Goal: Complete application form: Complete application form

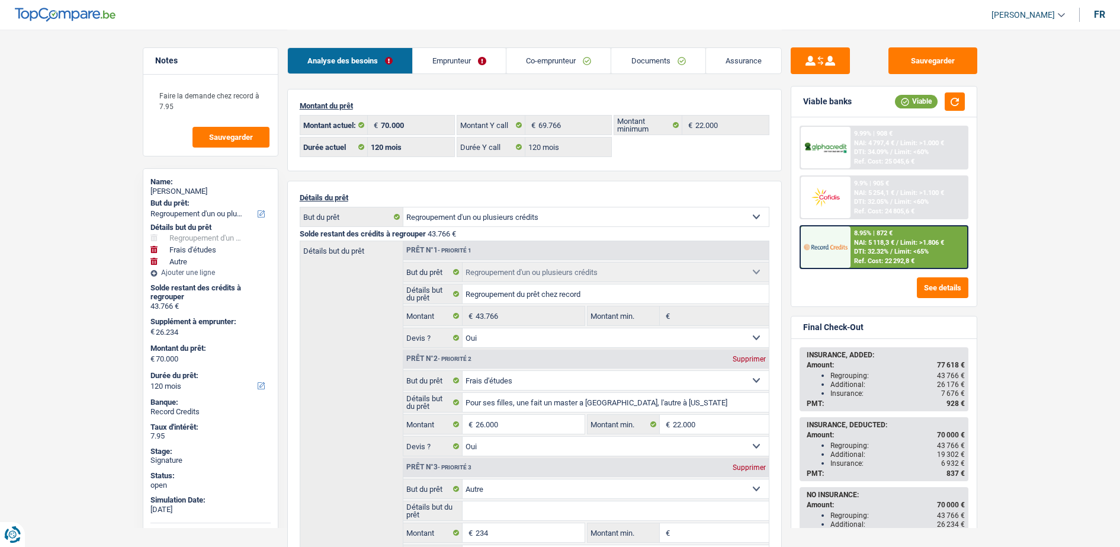
select select "refinancing"
select select "study"
select select "other"
select select "120"
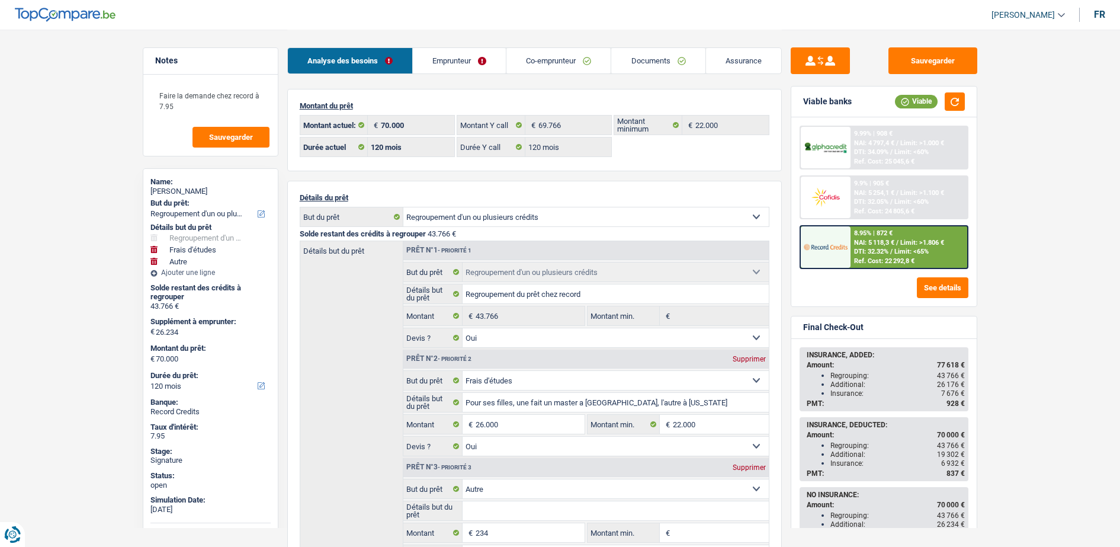
select select "120"
select select "refinancing"
select select "yes"
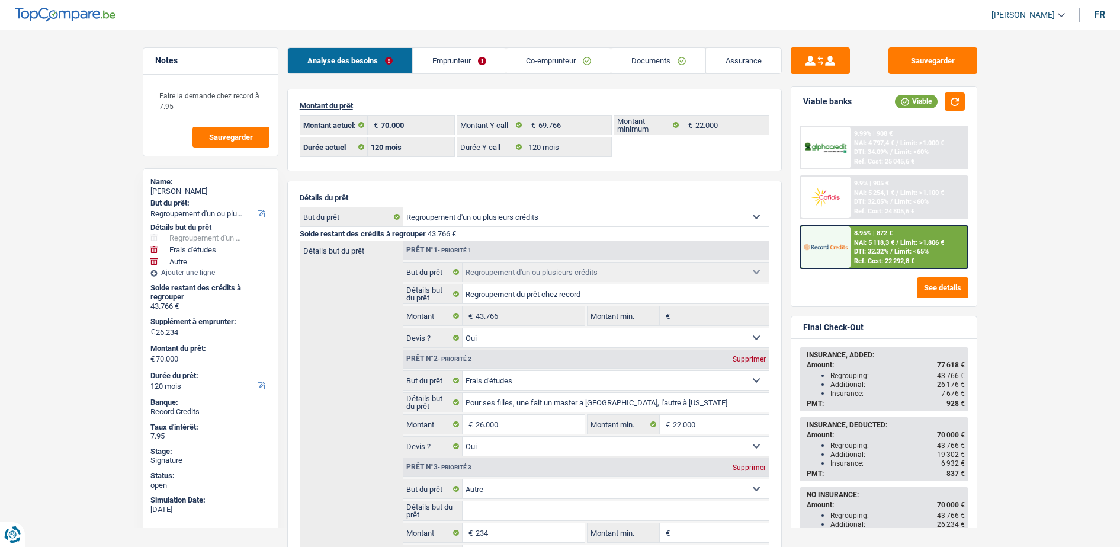
select select "study"
select select "yes"
select select "other"
select select "120"
select select "refinancing"
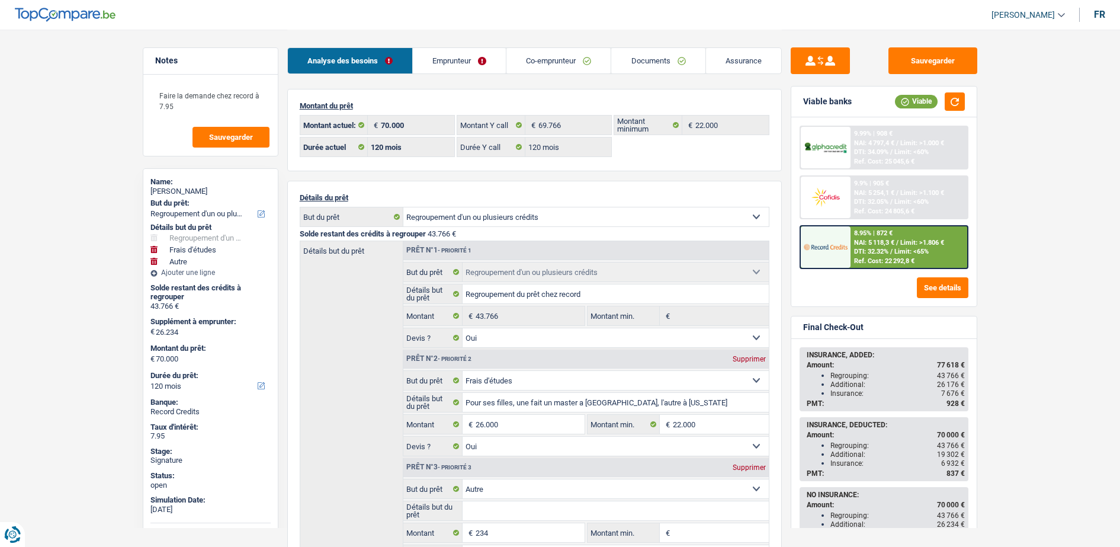
select select "refinancing"
select select "study"
select select "other"
select select "120"
select select "32"
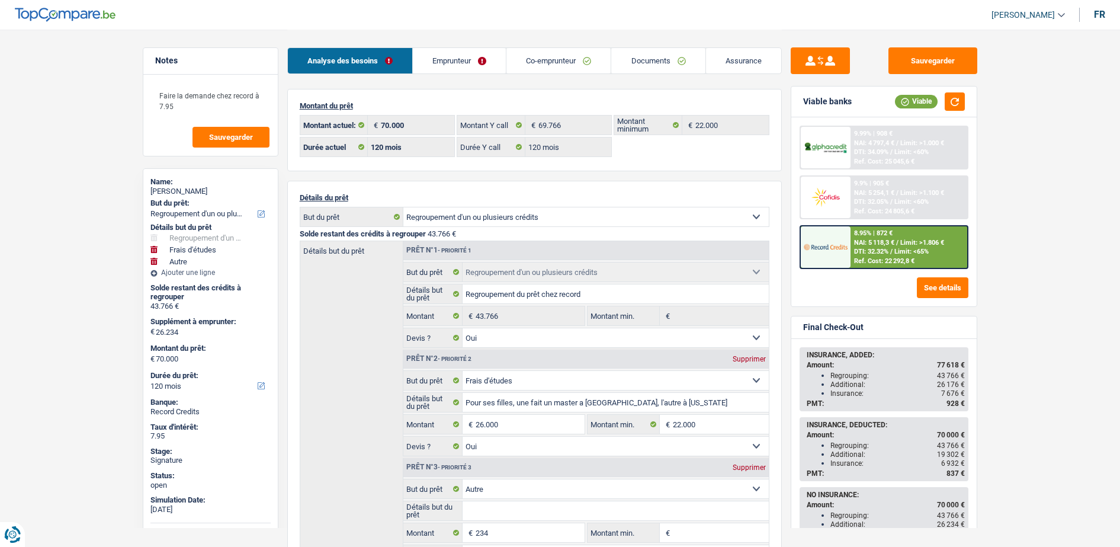
select select "married"
select select "worker"
select select "netSalary"
select select "familyAllowances"
select select "BE"
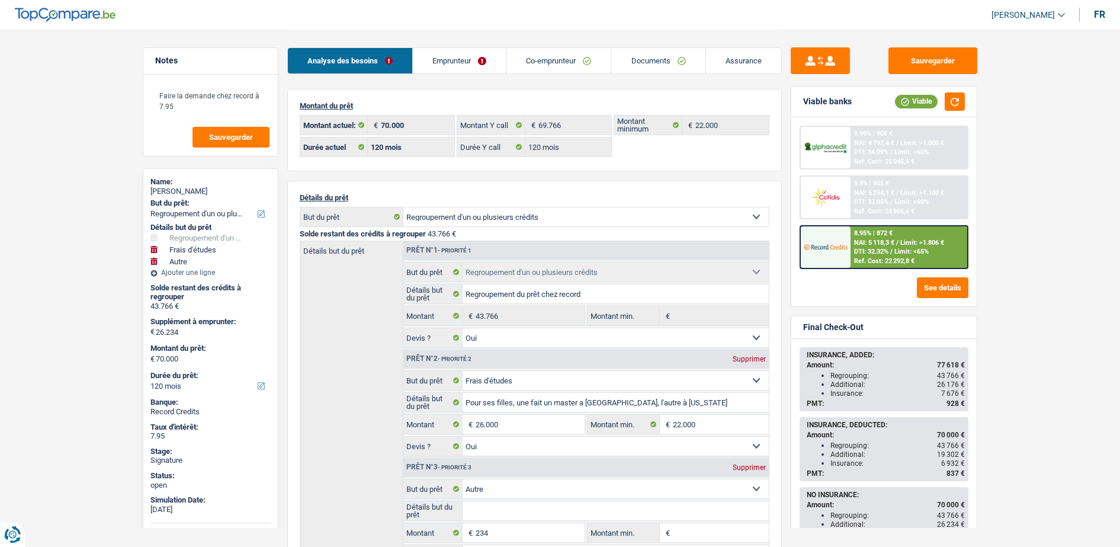
select select "hrc"
click at [460, 67] on link "Emprunteur" at bounding box center [459, 60] width 93 height 25
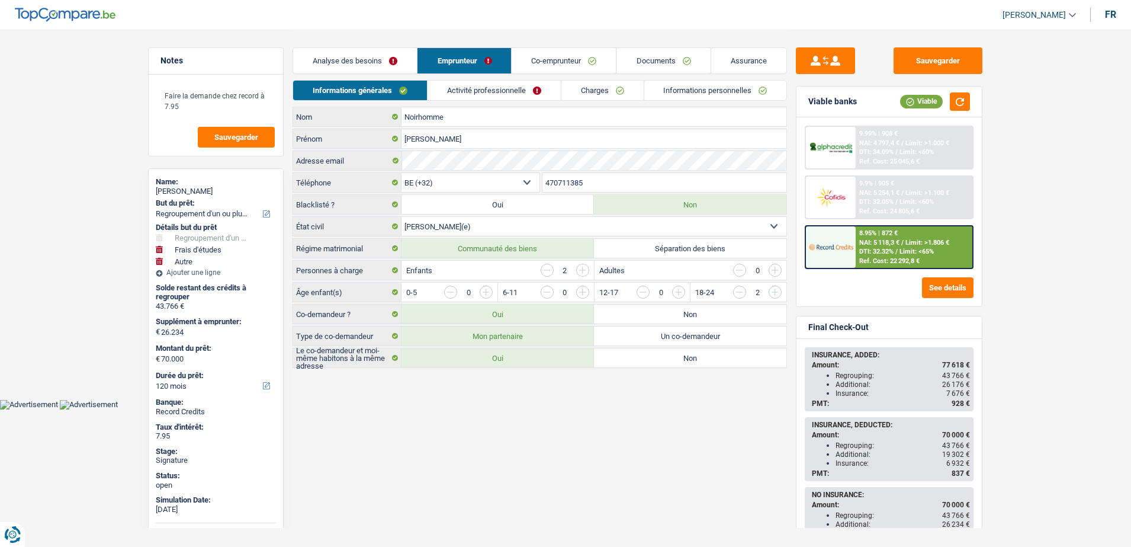
click at [467, 89] on link "Activité professionnelle" at bounding box center [494, 91] width 133 height 20
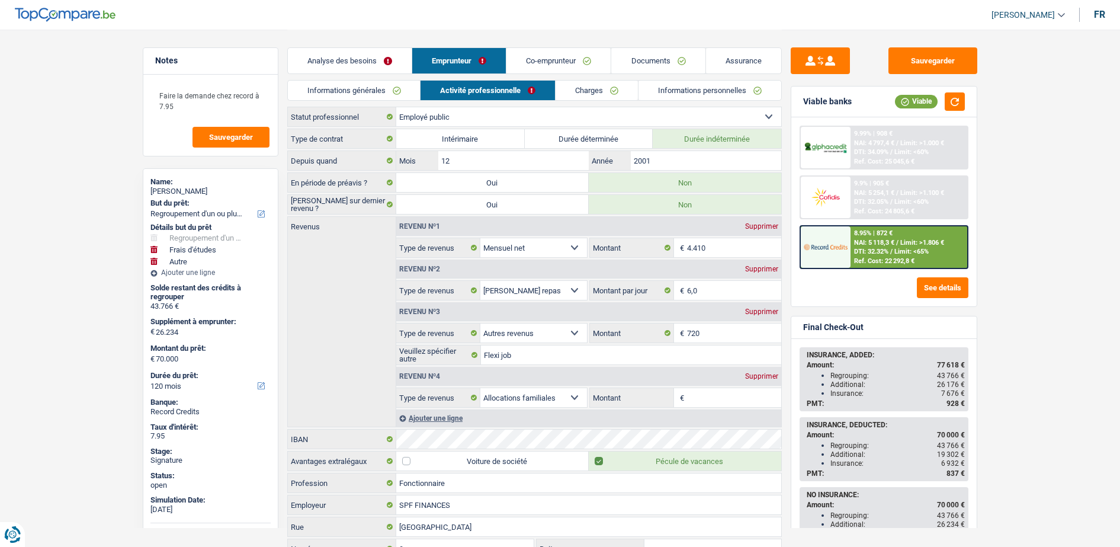
click at [525, 56] on link "Co-emprunteur" at bounding box center [558, 60] width 104 height 25
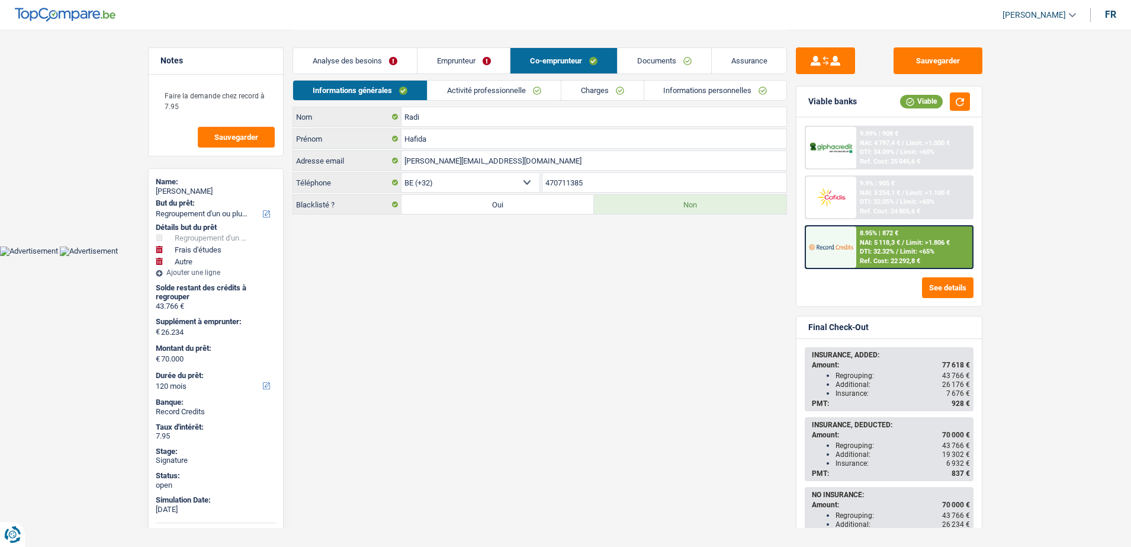
click at [519, 85] on link "Activité professionnelle" at bounding box center [494, 91] width 133 height 20
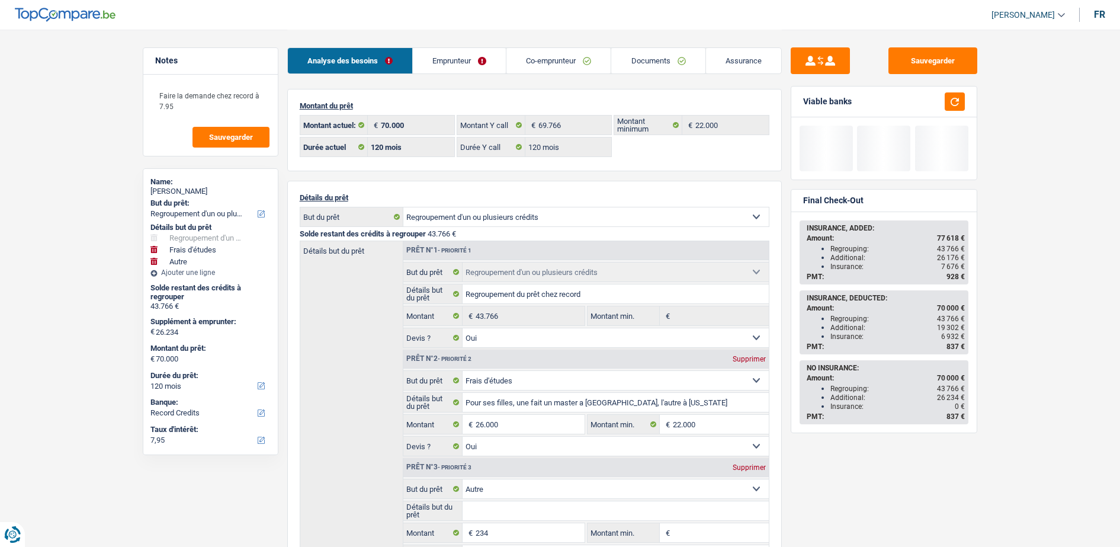
select select "refinancing"
select select "study"
select select "other"
select select "120"
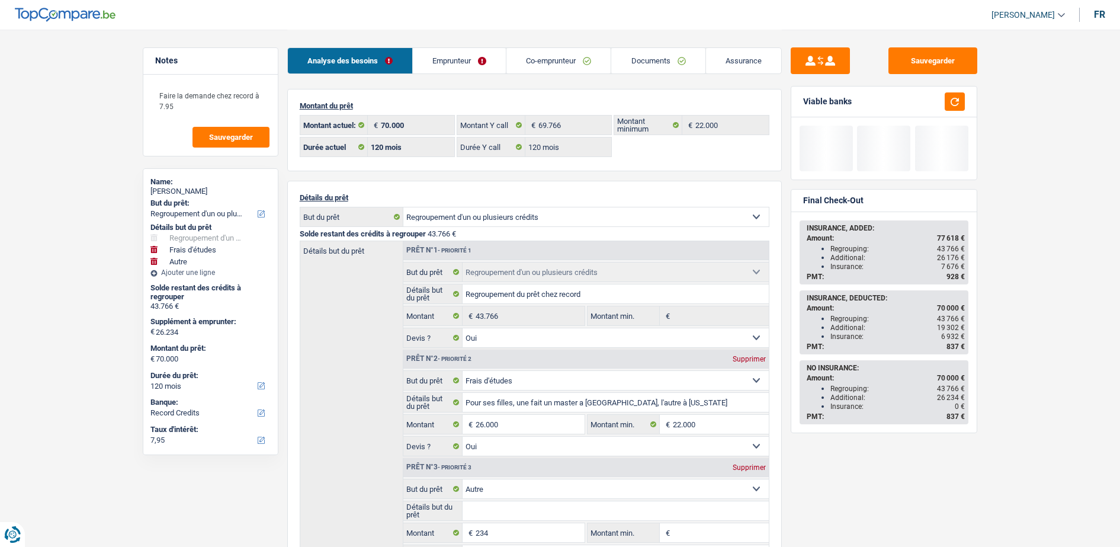
select select "120"
select select "refinancing"
select select "yes"
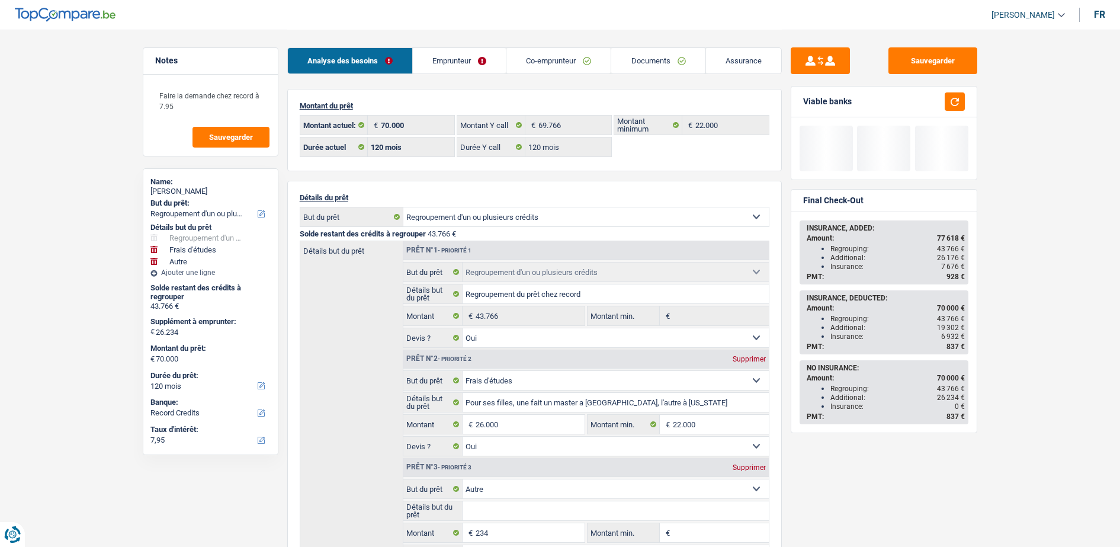
select select "study"
select select "yes"
select select "other"
select select "120"
select select "publicEmployee"
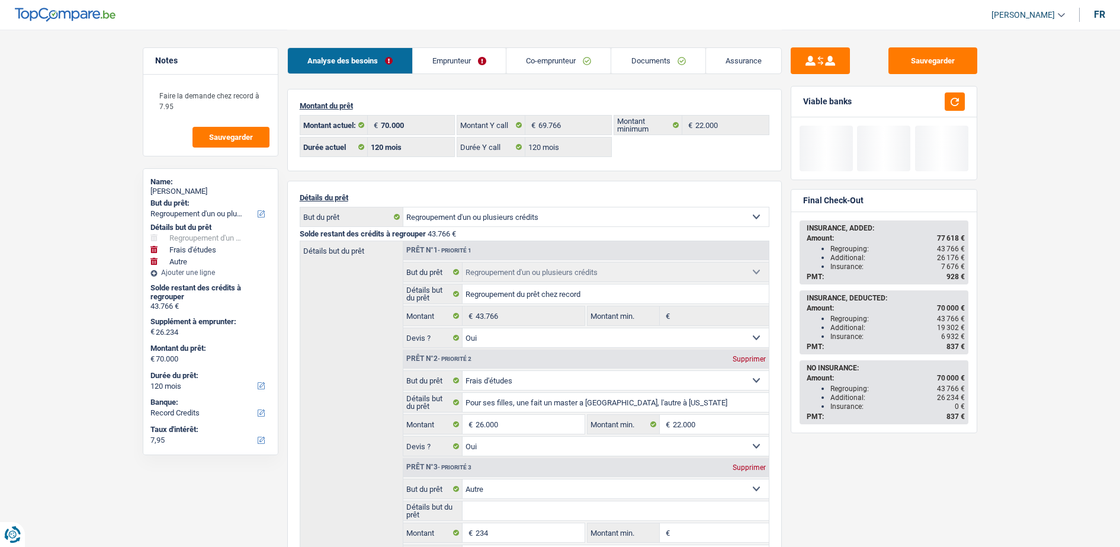
select select "netSalary"
select select "mealVouchers"
select select "other"
select select "familyAllowances"
select select "BE"
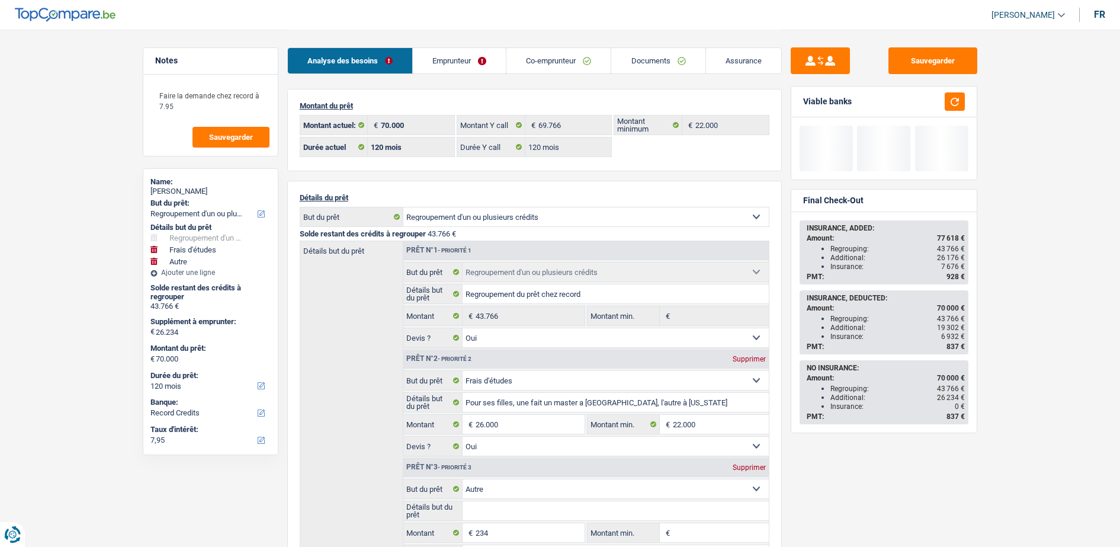
select select "bigCompanies"
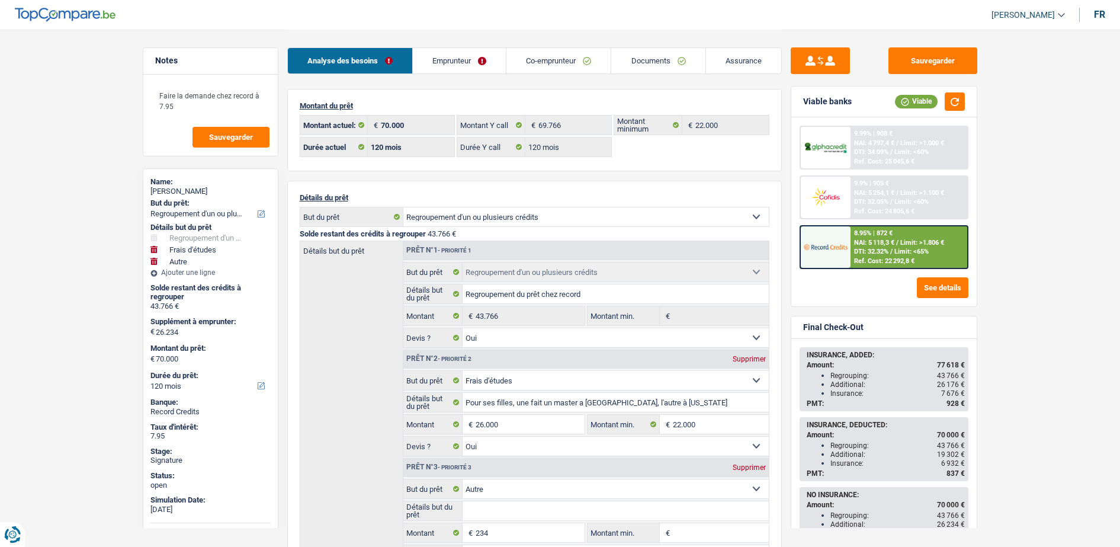
click at [429, 68] on link "Emprunteur" at bounding box center [459, 60] width 93 height 25
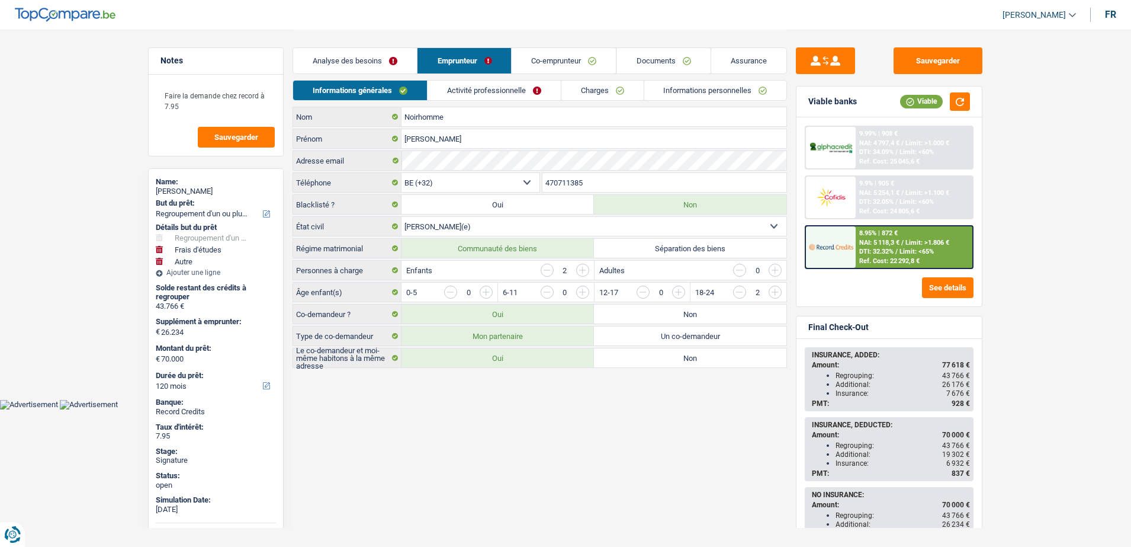
click at [448, 90] on link "Activité professionnelle" at bounding box center [494, 91] width 133 height 20
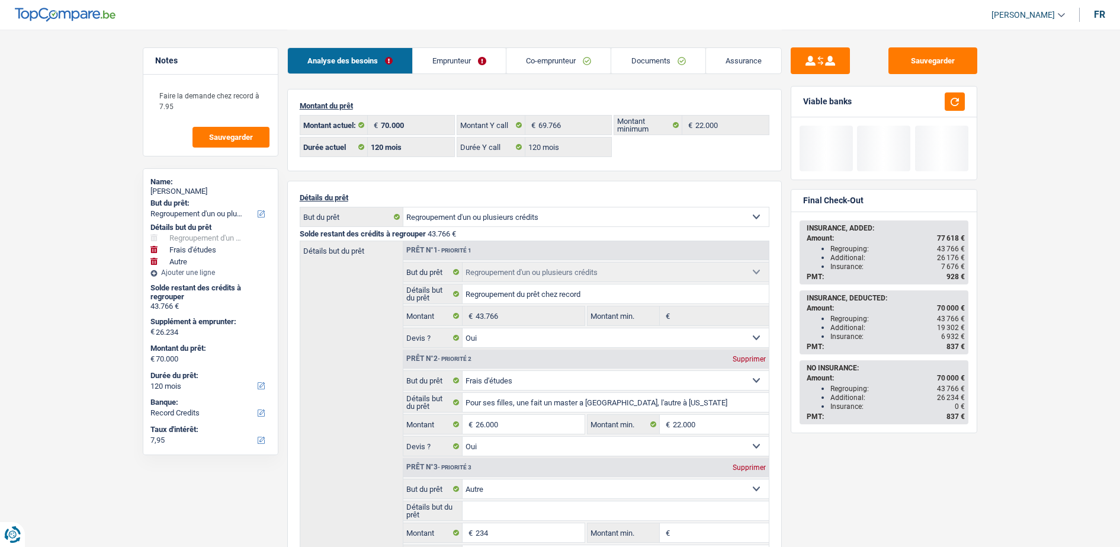
select select "refinancing"
select select "study"
select select "other"
select select "120"
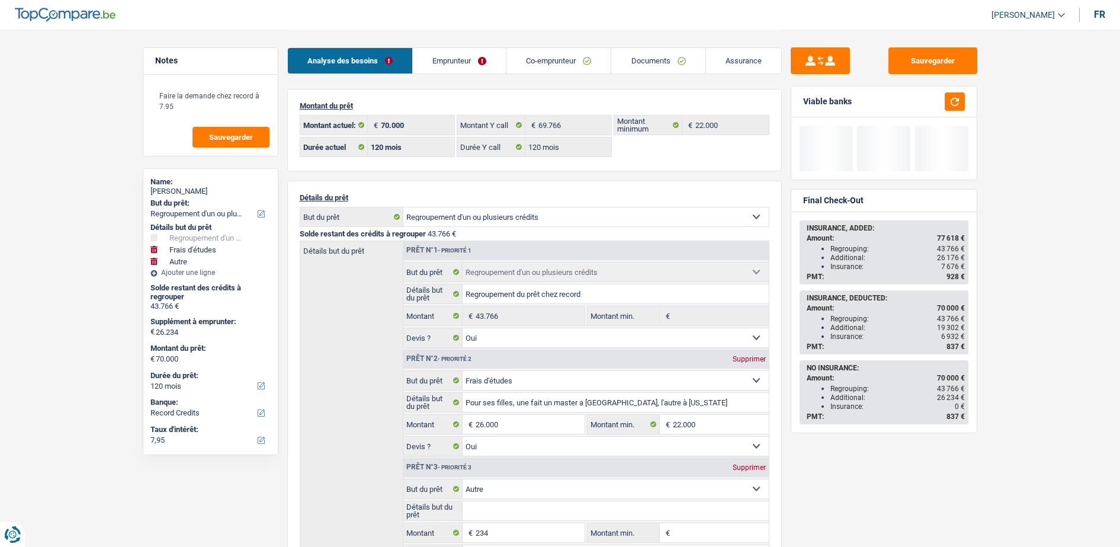
select select "120"
select select "refinancing"
select select "yes"
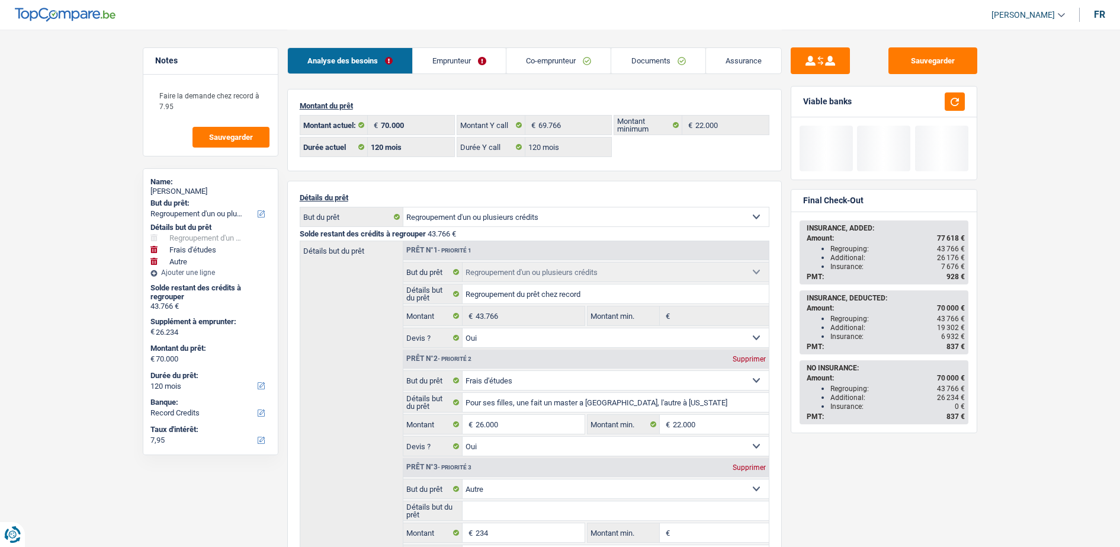
select select "study"
select select "yes"
select select "other"
select select "120"
select select "worker"
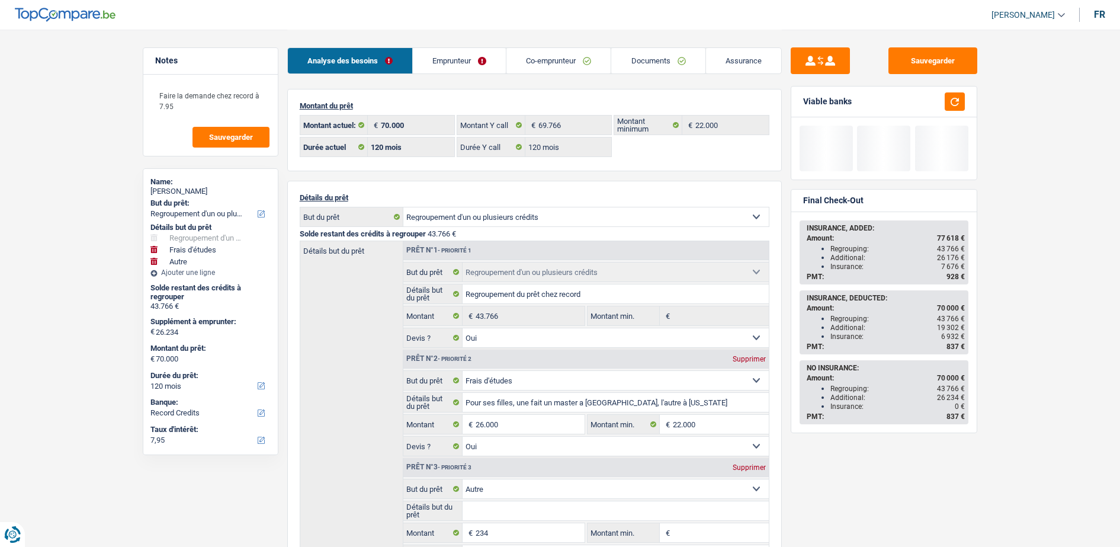
select select "netSalary"
select select "familyAllowances"
select select "BE"
select select "hrc"
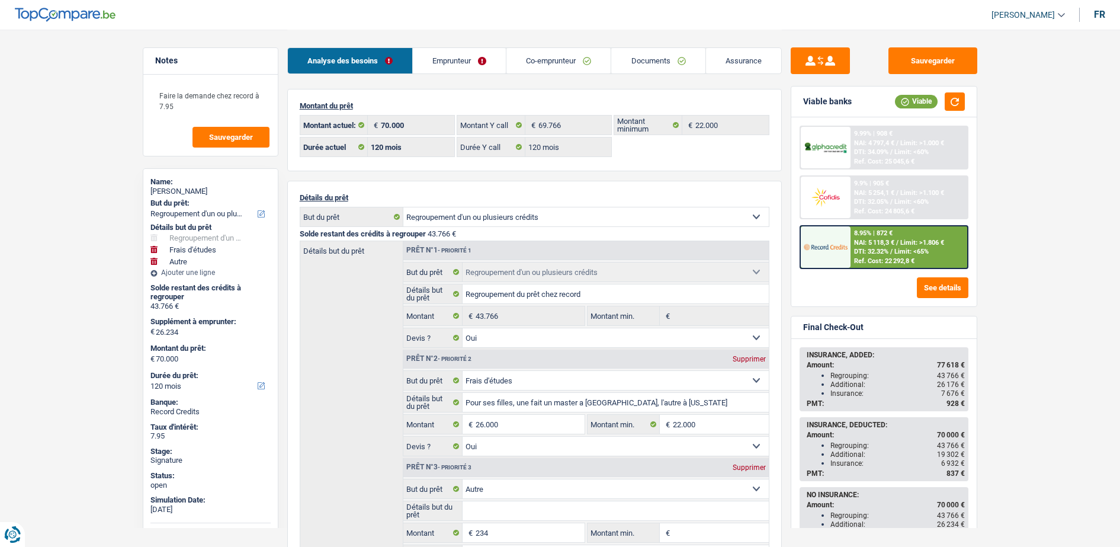
click at [471, 53] on link "Emprunteur" at bounding box center [459, 60] width 93 height 25
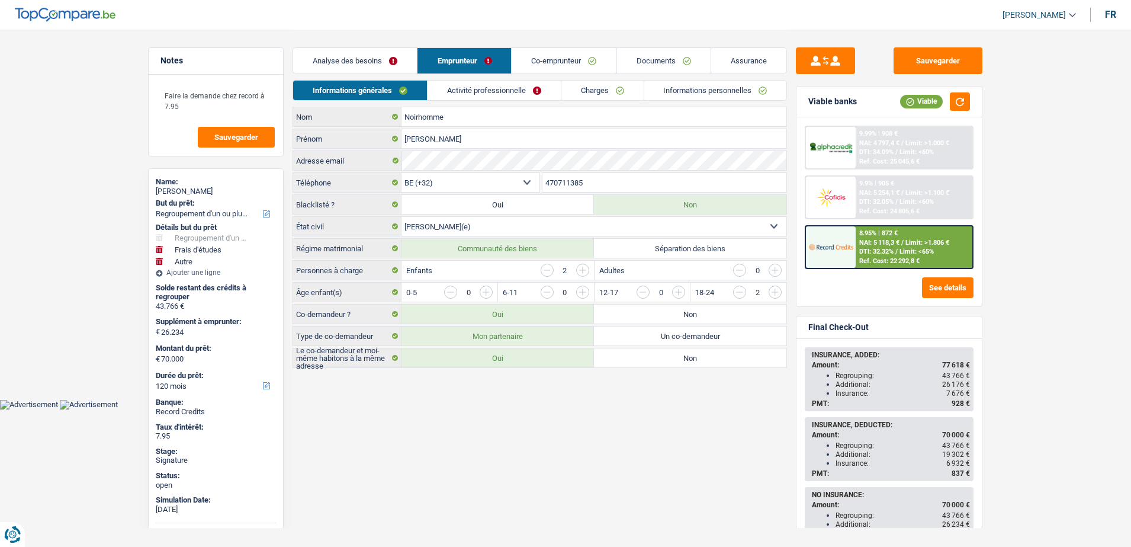
click at [480, 83] on link "Activité professionnelle" at bounding box center [494, 91] width 133 height 20
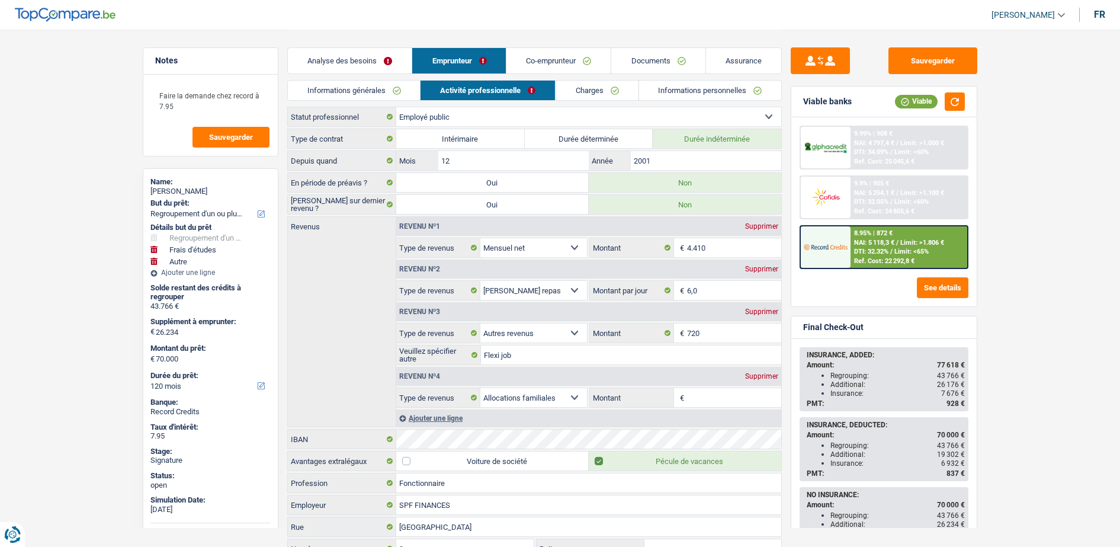
click at [595, 91] on link "Charges" at bounding box center [596, 91] width 82 height 20
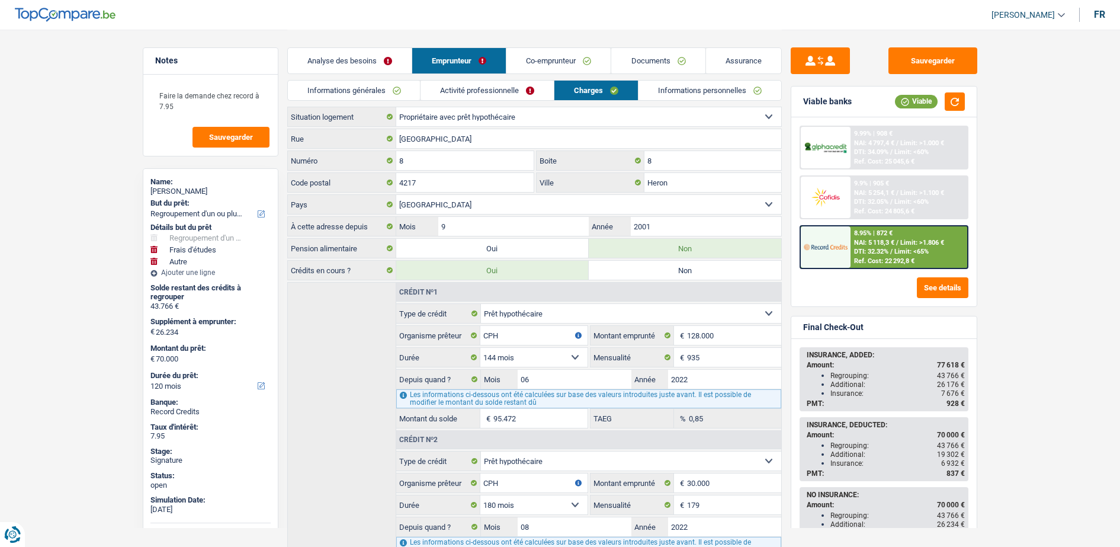
click at [535, 62] on link "Co-emprunteur" at bounding box center [558, 60] width 104 height 25
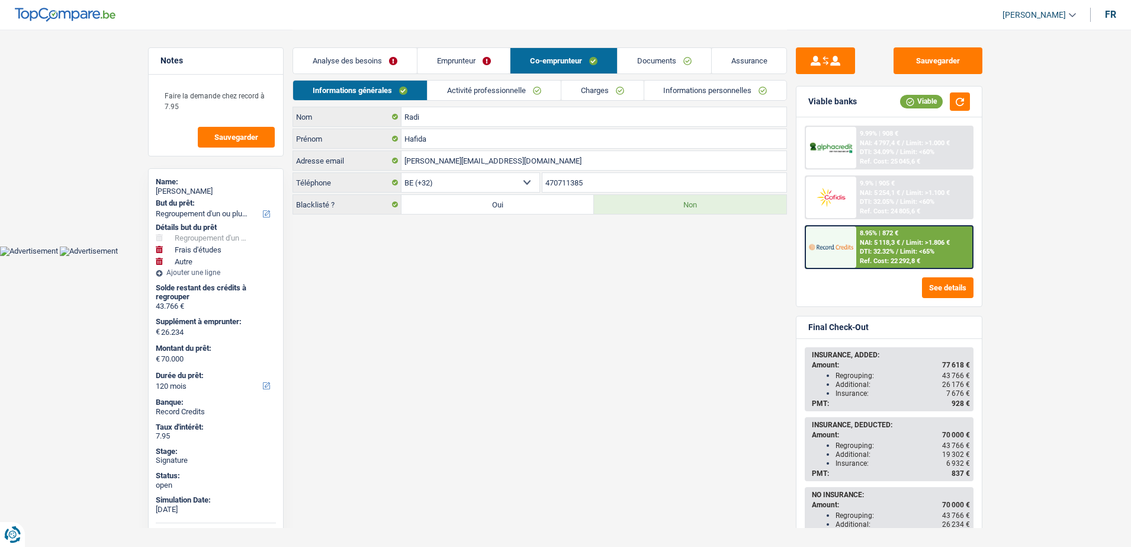
click at [521, 86] on link "Activité professionnelle" at bounding box center [494, 91] width 133 height 20
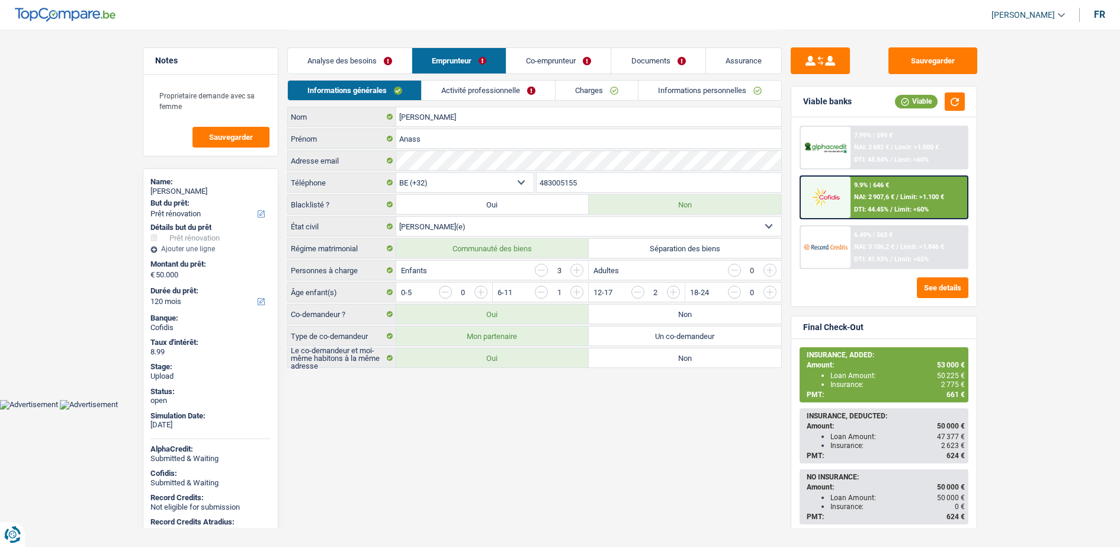
select select "renovation"
select select "120"
select select "32"
select select "married"
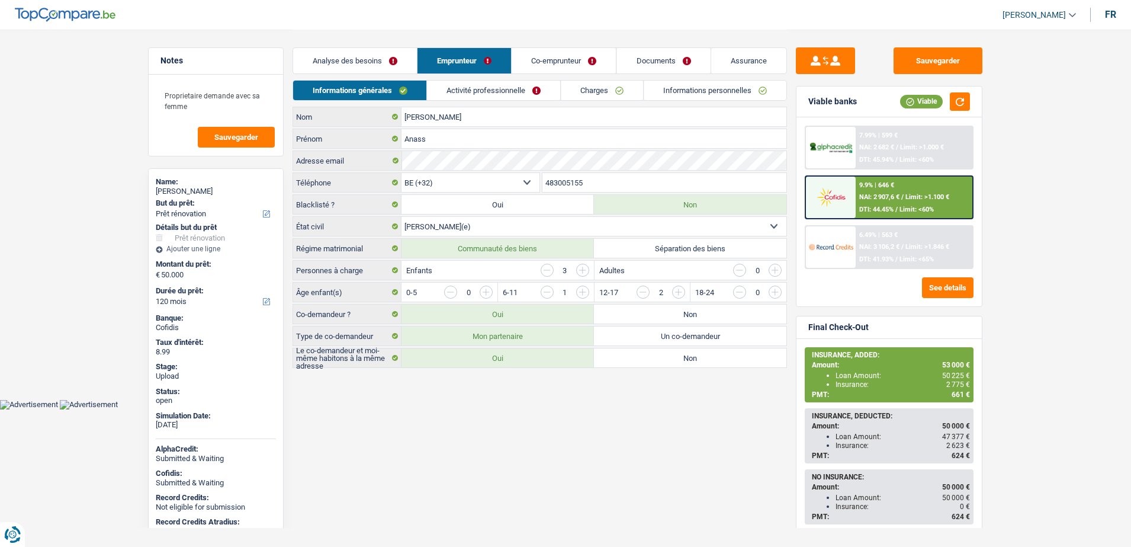
click at [655, 89] on link "Informations personnelles" at bounding box center [715, 91] width 143 height 20
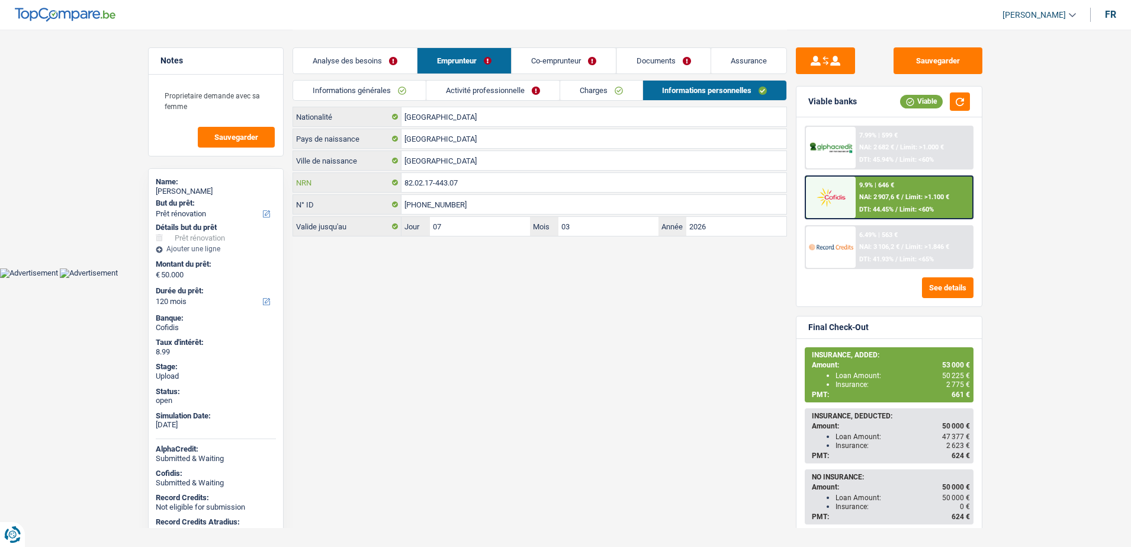
click at [462, 188] on input "82.02.17-443.07" at bounding box center [593, 182] width 385 height 19
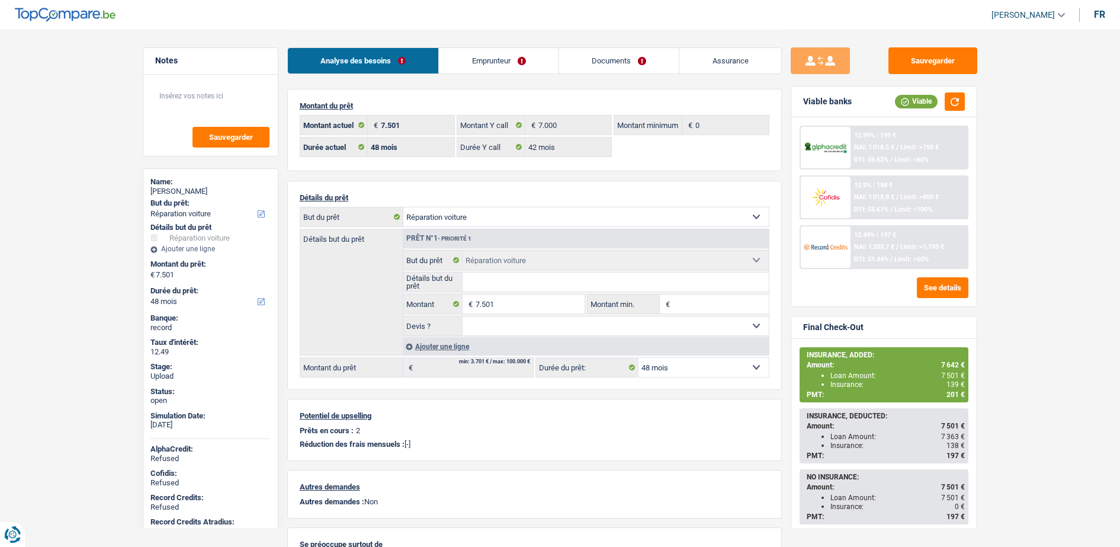
select select "carRepair"
select select "48"
select select "42"
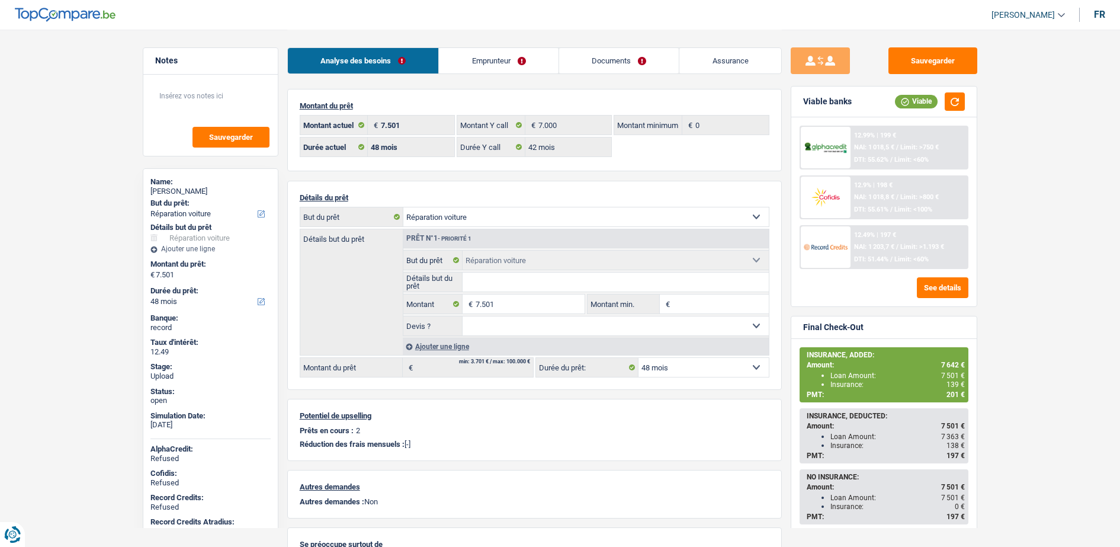
select select "carRepair"
select select "48"
click at [851, 243] on div "12.49% | 197 € NAI: 1 203,7 € / Limit: >1.193 € DTI: 51.44% / Limit: <60%" at bounding box center [908, 246] width 117 height 41
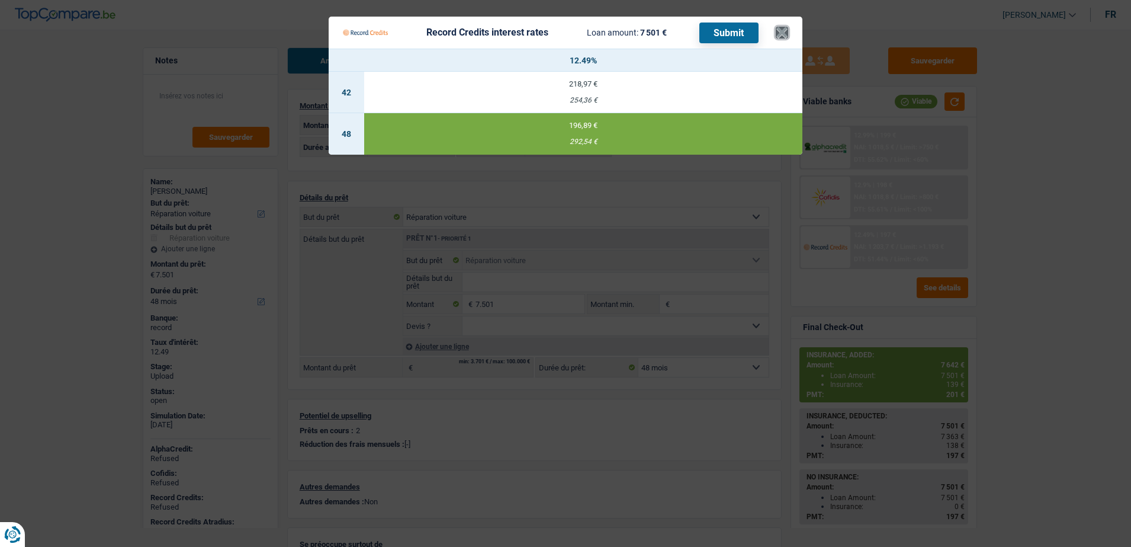
click at [785, 30] on button "×" at bounding box center [782, 33] width 12 height 12
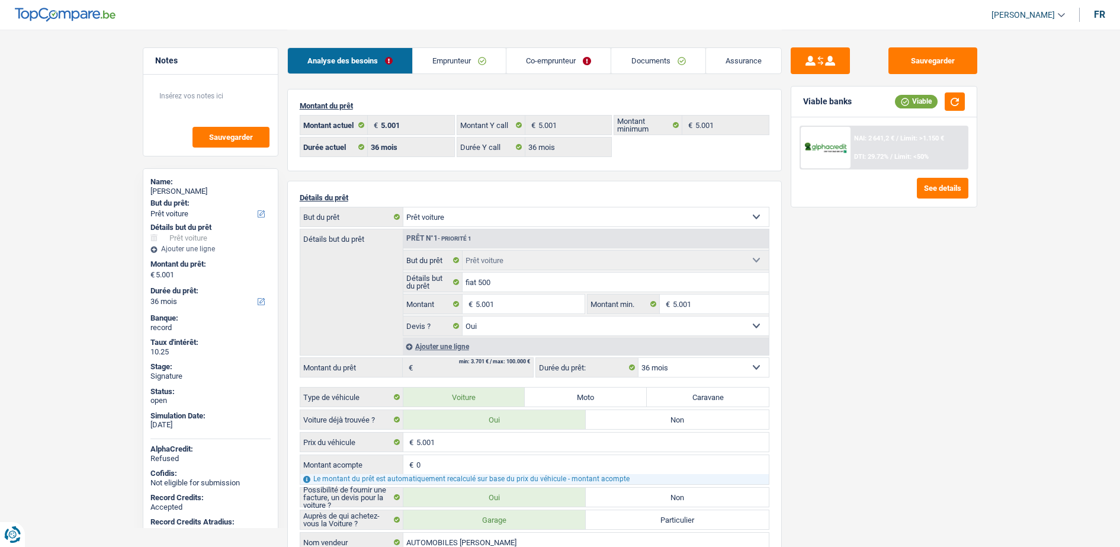
select select "car"
select select "36"
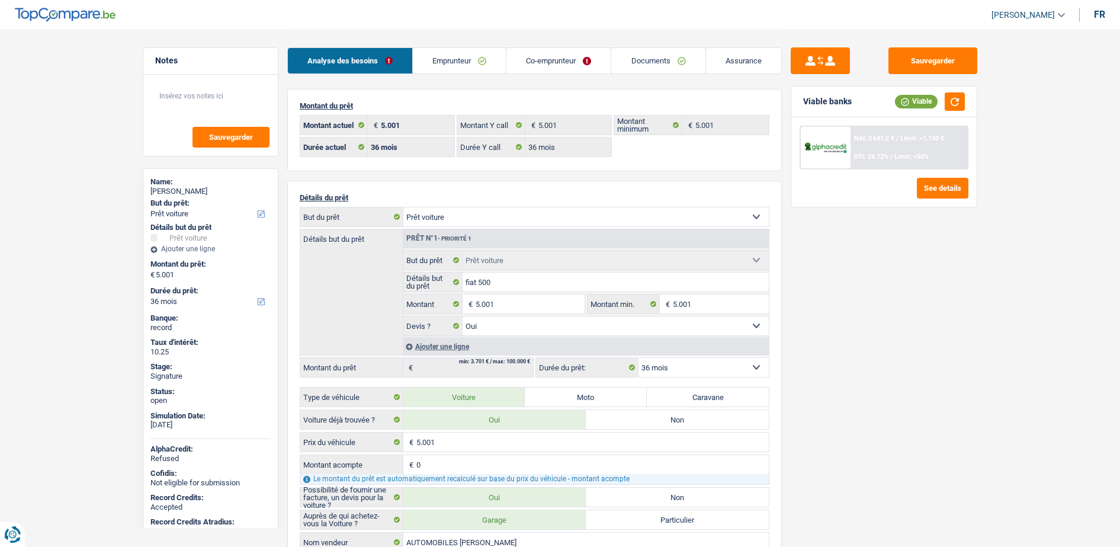
select select "car"
select select "yes"
select select "36"
click at [503, 218] on select "Confort maison: meubles, textile, peinture, électroménager, outillage non-profe…" at bounding box center [585, 216] width 365 height 19
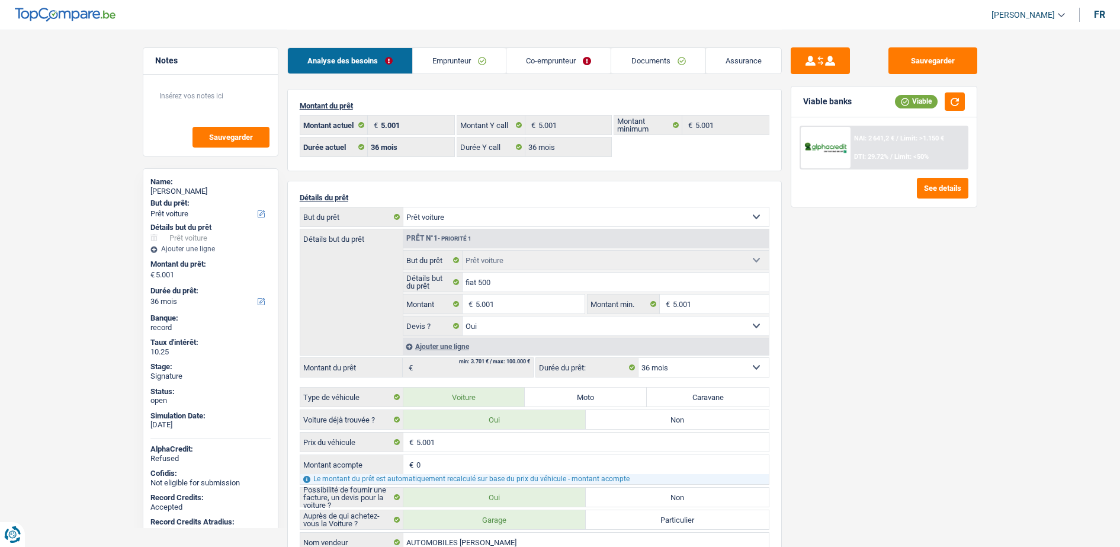
select select "familyDebt"
click at [403, 207] on select "Confort maison: meubles, textile, peinture, électroménager, outillage non-profe…" at bounding box center [585, 216] width 365 height 19
select select "familyDebt"
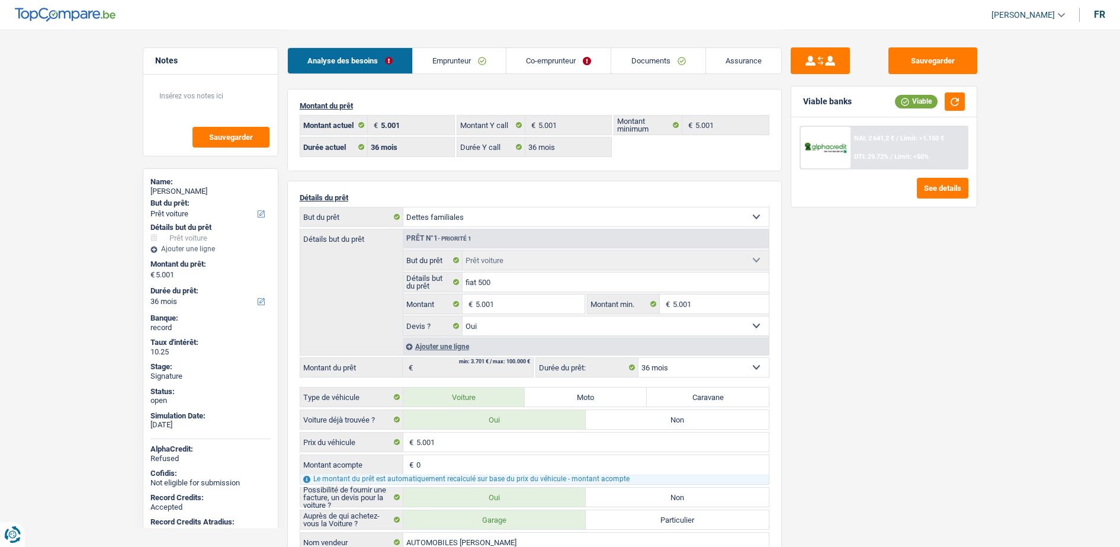
select select
select select "car"
select select "yes"
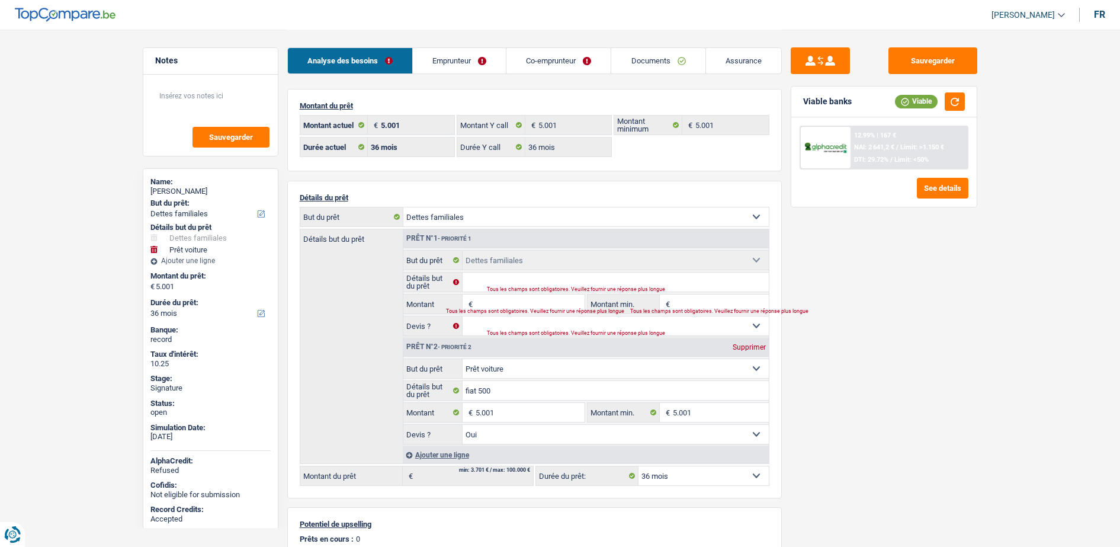
click at [965, 93] on div "Viable banks Viable" at bounding box center [883, 101] width 185 height 31
click at [960, 99] on button "button" at bounding box center [954, 101] width 20 height 18
click at [491, 287] on div "Tous les champs sont obligatoires. Veuillez fournir une réponse plus longue" at bounding box center [613, 289] width 253 height 5
click at [490, 278] on input "Détails but du prêt" at bounding box center [615, 281] width 306 height 19
click at [480, 303] on input "Montant" at bounding box center [529, 303] width 108 height 19
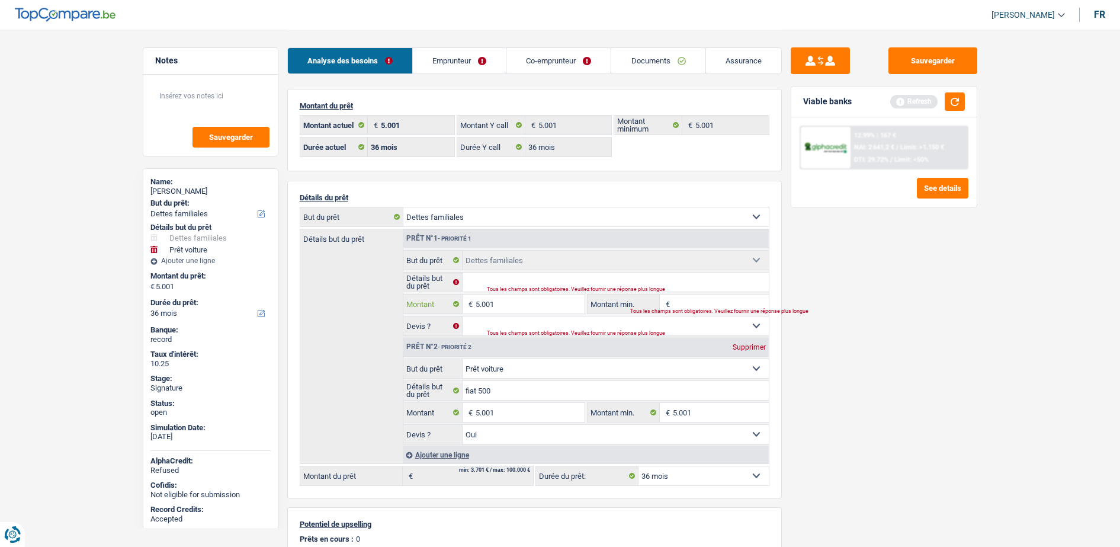
type input "5.001"
type input "10.002"
select select "60"
type input "10.002"
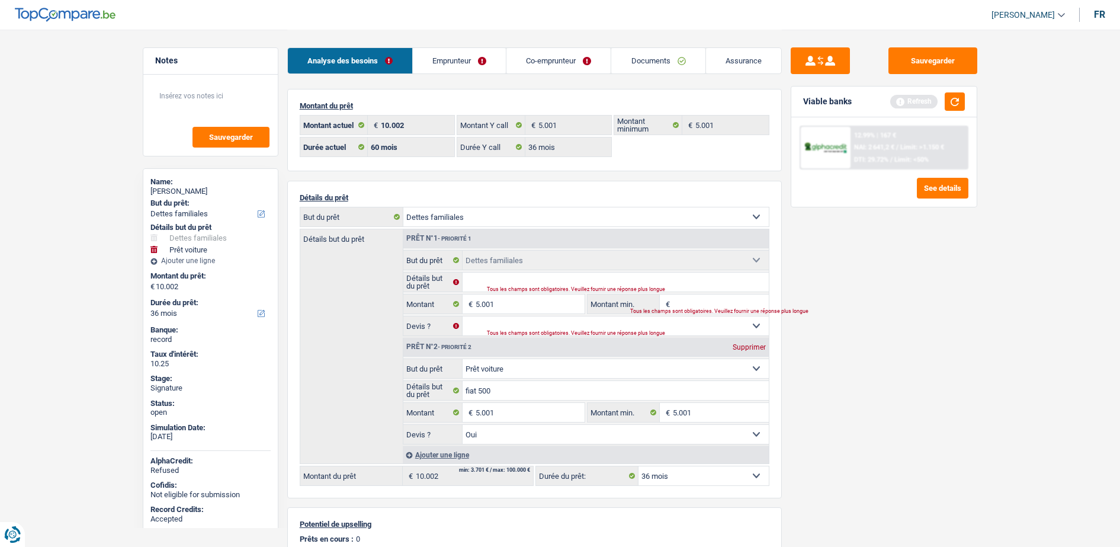
click at [744, 345] on div "Supprimer" at bounding box center [748, 346] width 39 height 7
type input "5.001"
select select "36"
type input "5.001"
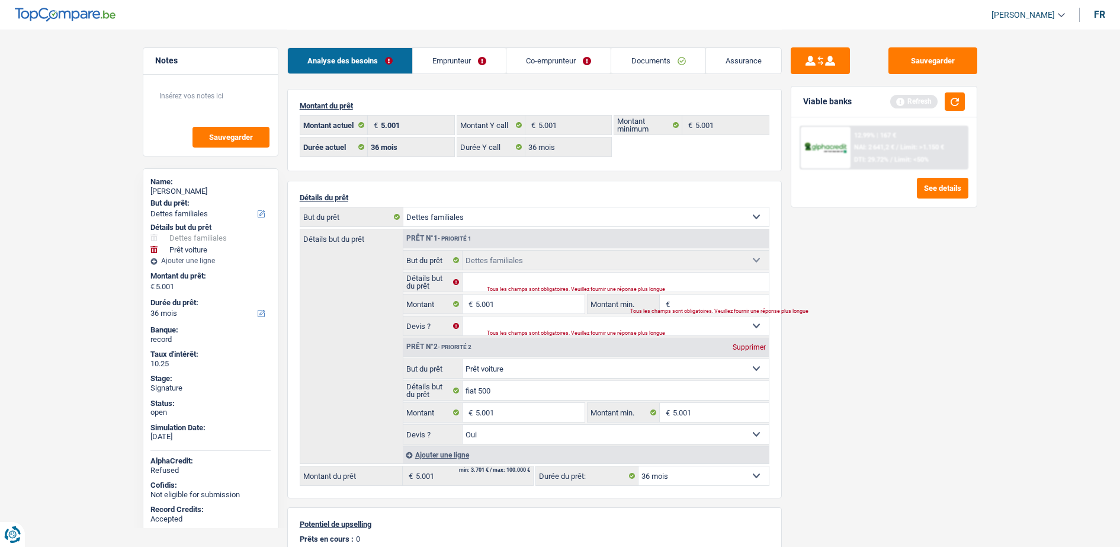
select select "36"
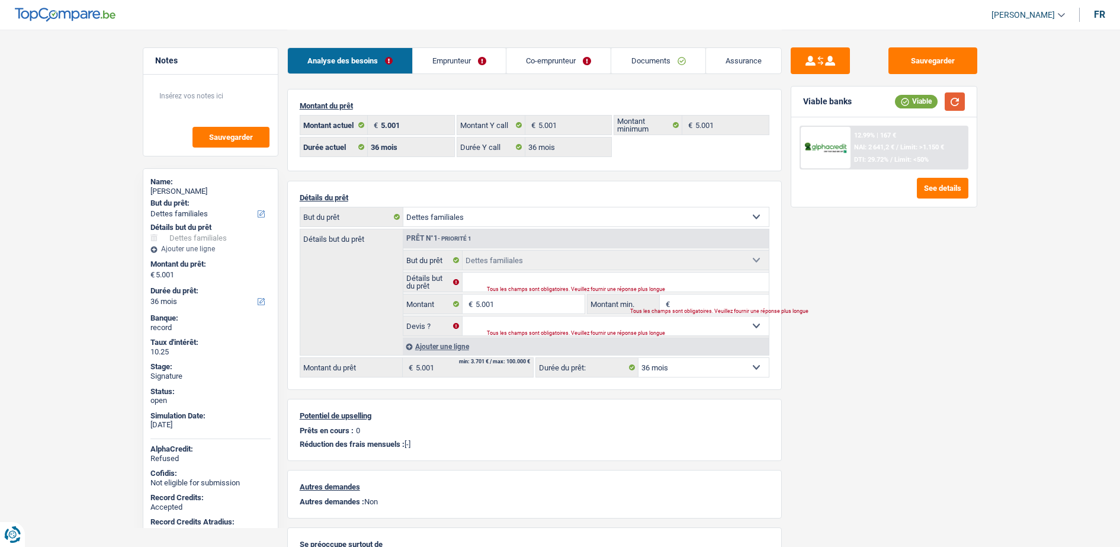
click at [946, 101] on button "button" at bounding box center [954, 101] width 20 height 18
click at [943, 191] on button "See details" at bounding box center [943, 188] width 52 height 21
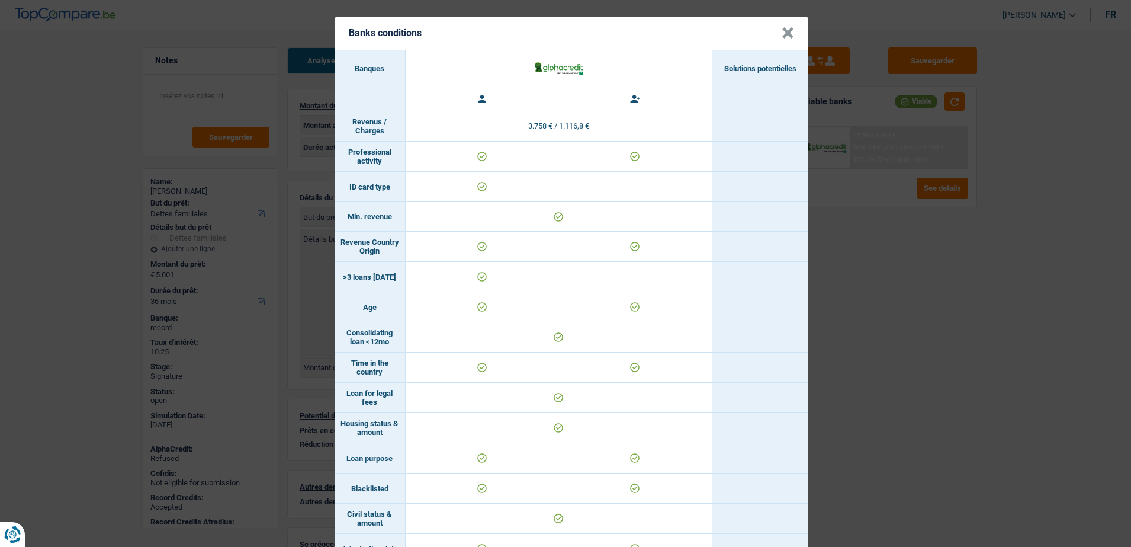
click at [785, 34] on button "×" at bounding box center [788, 33] width 12 height 12
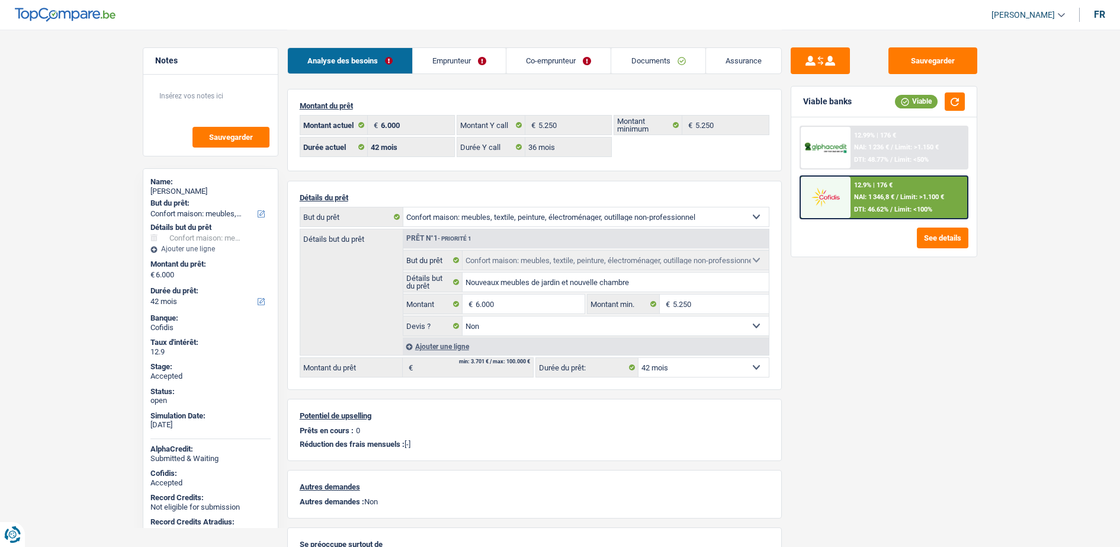
select select "household"
select select "42"
select select "32"
select select "married"
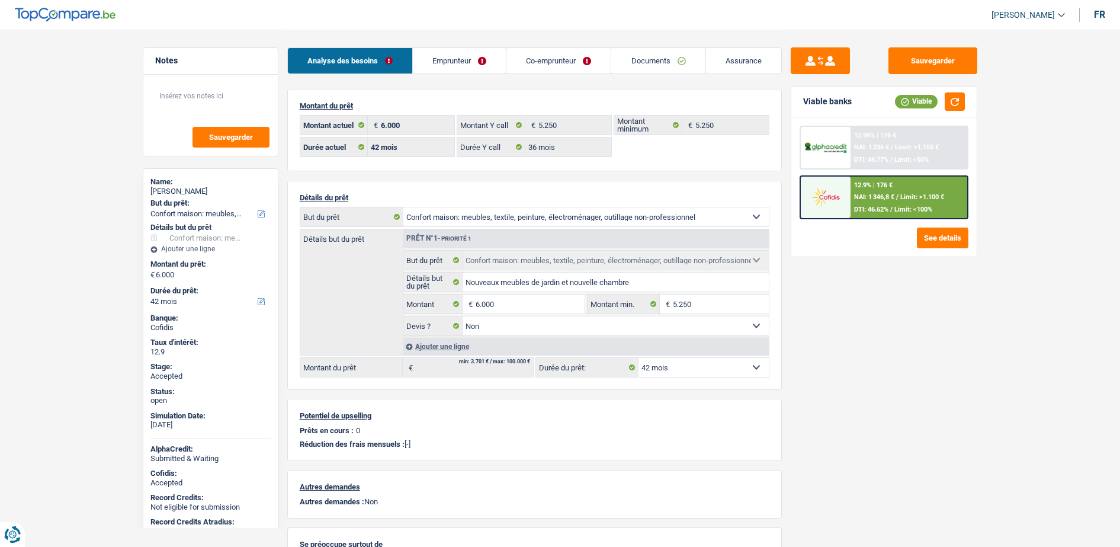
select select "32"
click at [475, 59] on link "Emprunteur" at bounding box center [459, 60] width 93 height 25
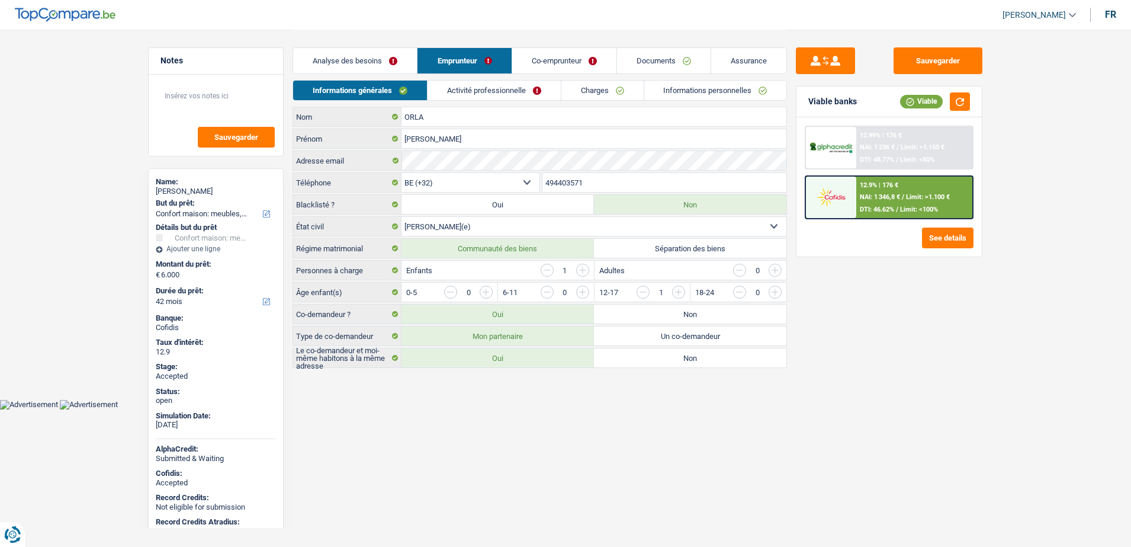
click at [662, 91] on link "Informations personnelles" at bounding box center [715, 91] width 143 height 20
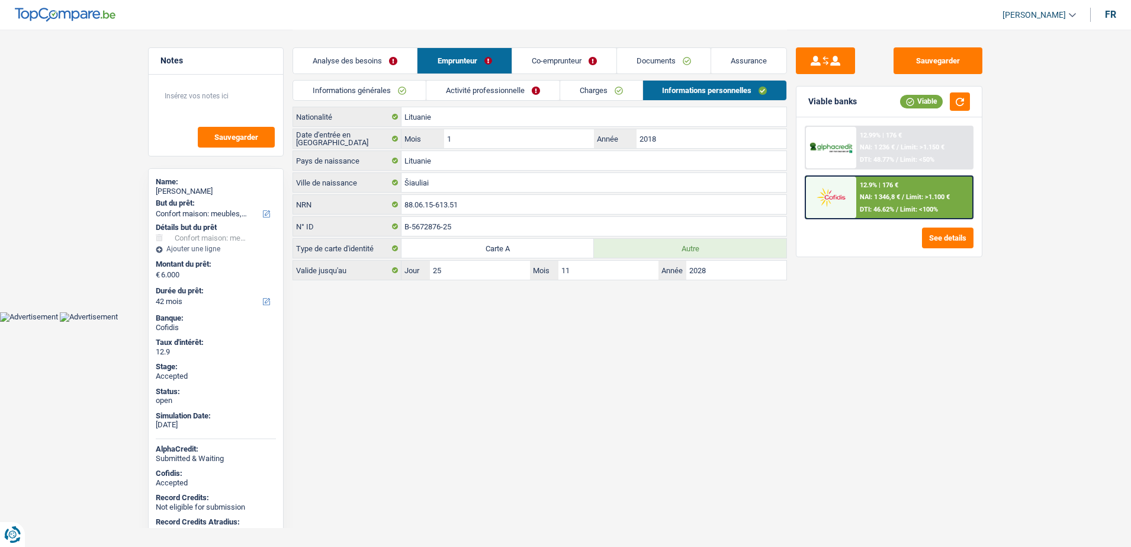
click at [529, 62] on link "Co-emprunteur" at bounding box center [564, 60] width 104 height 25
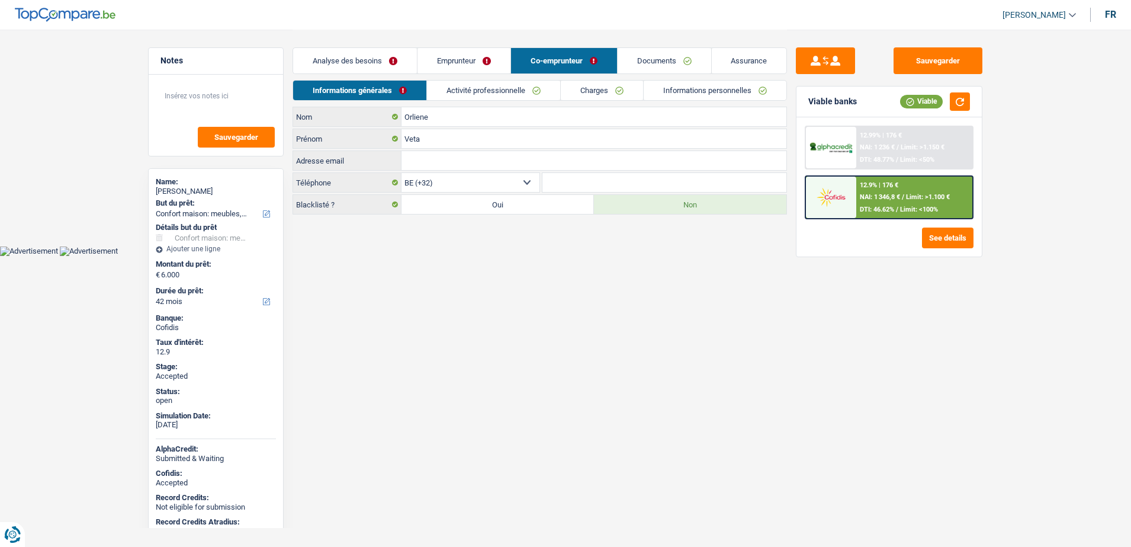
click at [448, 95] on link "Activité professionnelle" at bounding box center [493, 91] width 133 height 20
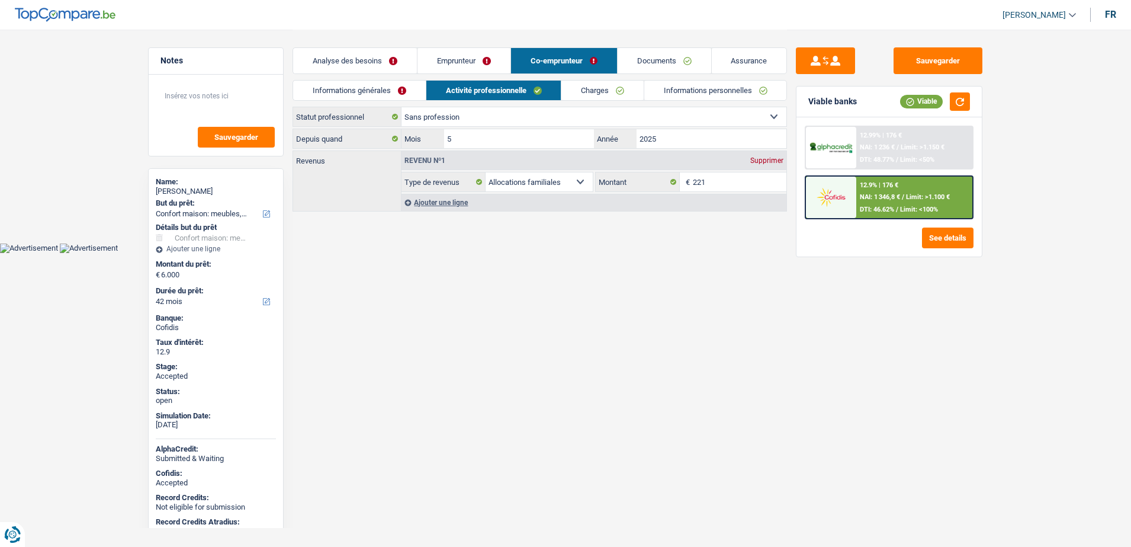
click at [400, 99] on link "Informations générales" at bounding box center [359, 91] width 133 height 20
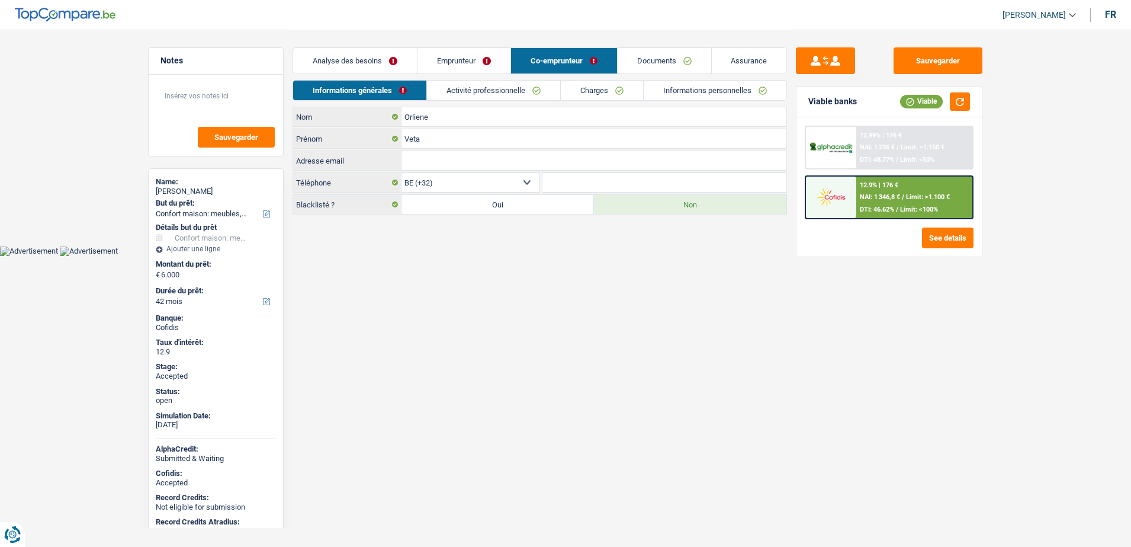
click at [481, 70] on link "Emprunteur" at bounding box center [463, 60] width 93 height 25
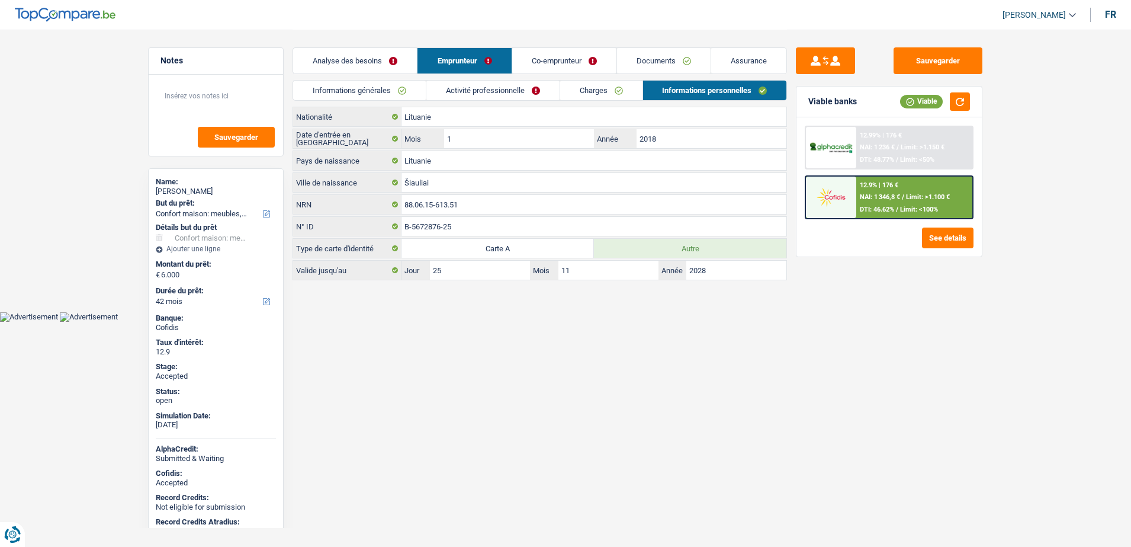
click at [527, 66] on link "Co-emprunteur" at bounding box center [564, 60] width 104 height 25
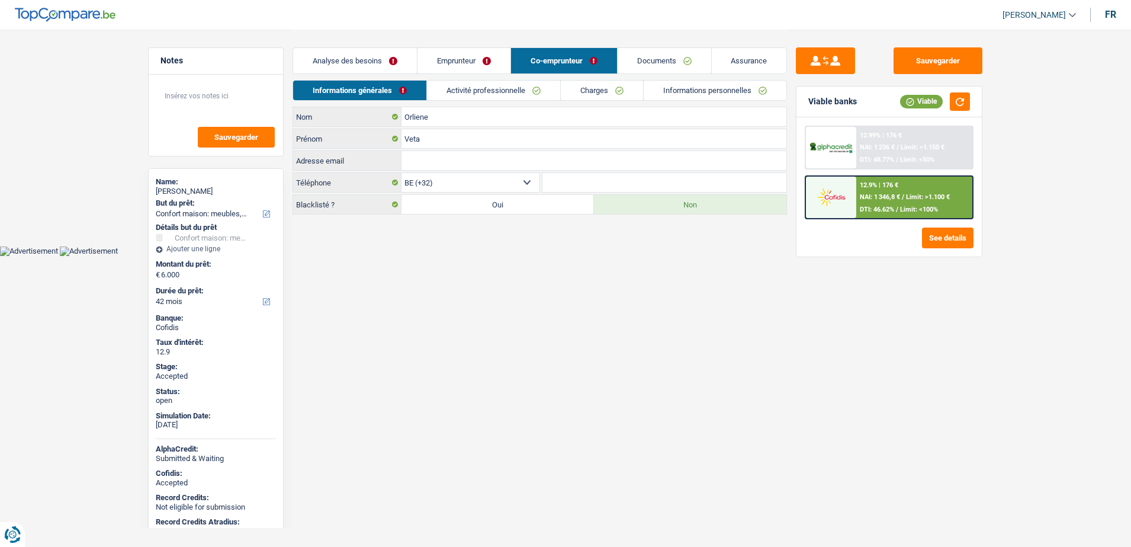
click at [480, 34] on div "Analyse des besoins Emprunteur Co-emprunteur Documents Assurance" at bounding box center [540, 55] width 494 height 50
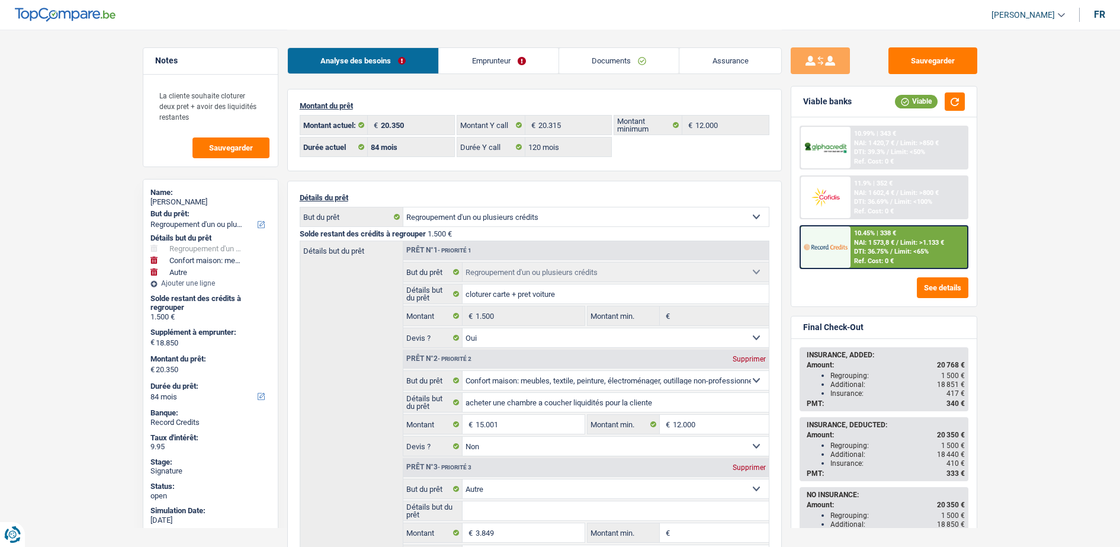
select select "refinancing"
select select "household"
select select "other"
select select "84"
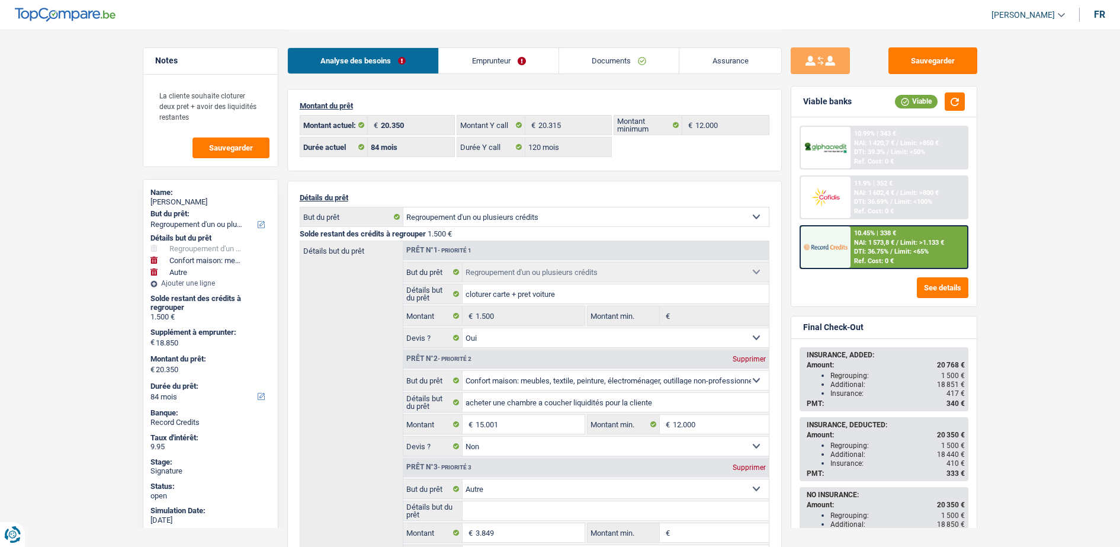
select select "84"
select select "120"
select select "refinancing"
select select "yes"
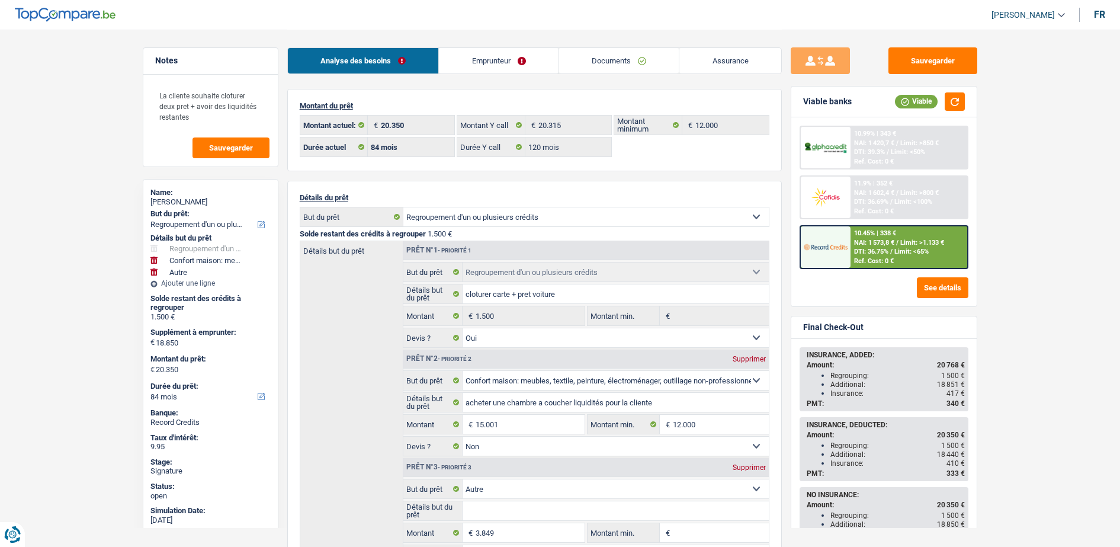
select select "household"
select select "false"
select select "other"
select select "84"
click at [528, 50] on link "Emprunteur" at bounding box center [499, 60] width 120 height 25
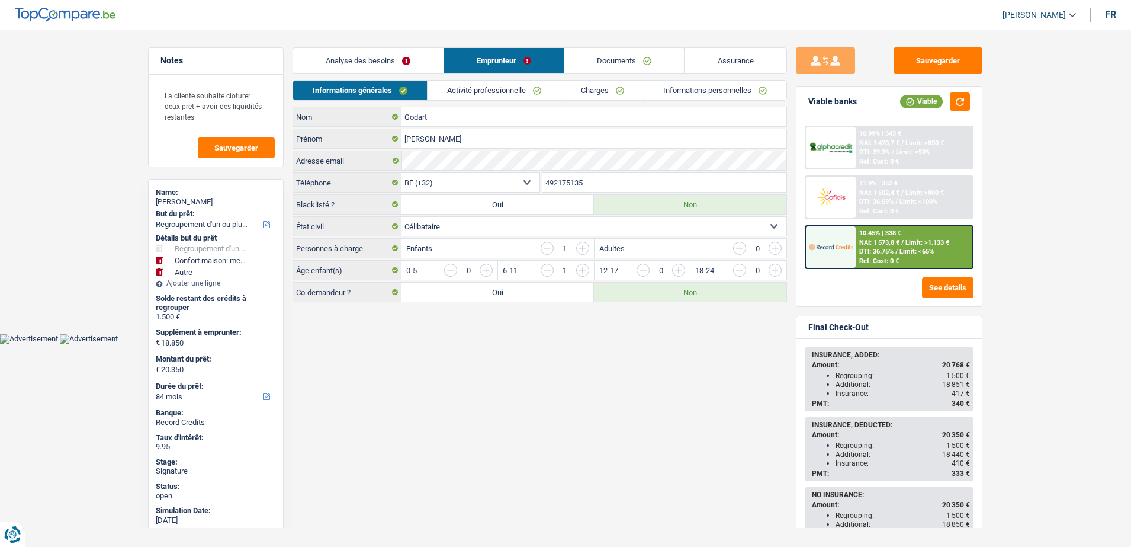
click at [624, 70] on link "Documents" at bounding box center [624, 60] width 120 height 25
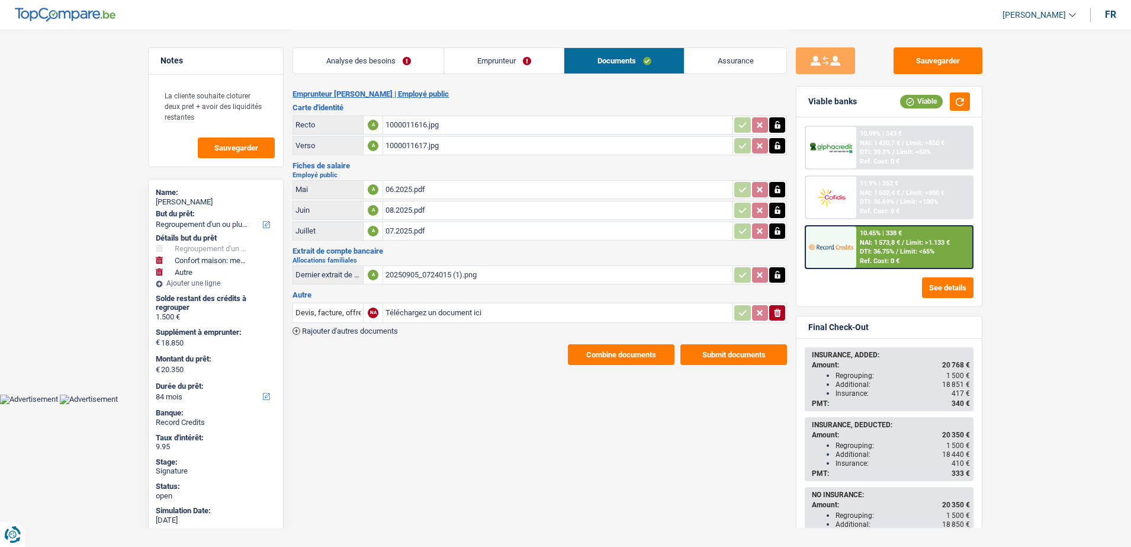
click at [407, 194] on div "06.2025.pdf" at bounding box center [557, 190] width 345 height 18
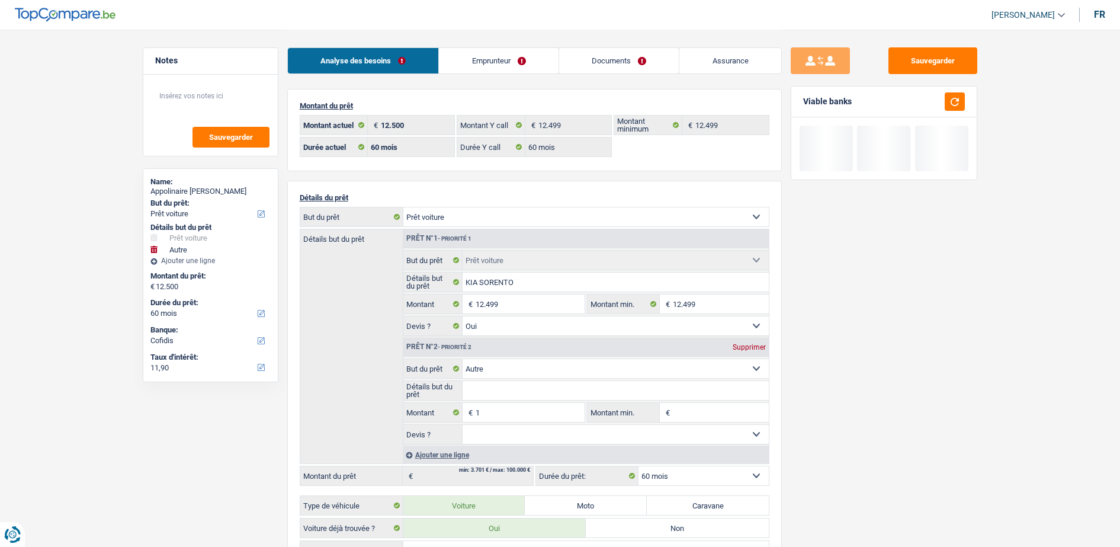
select select "car"
select select "other"
select select "60"
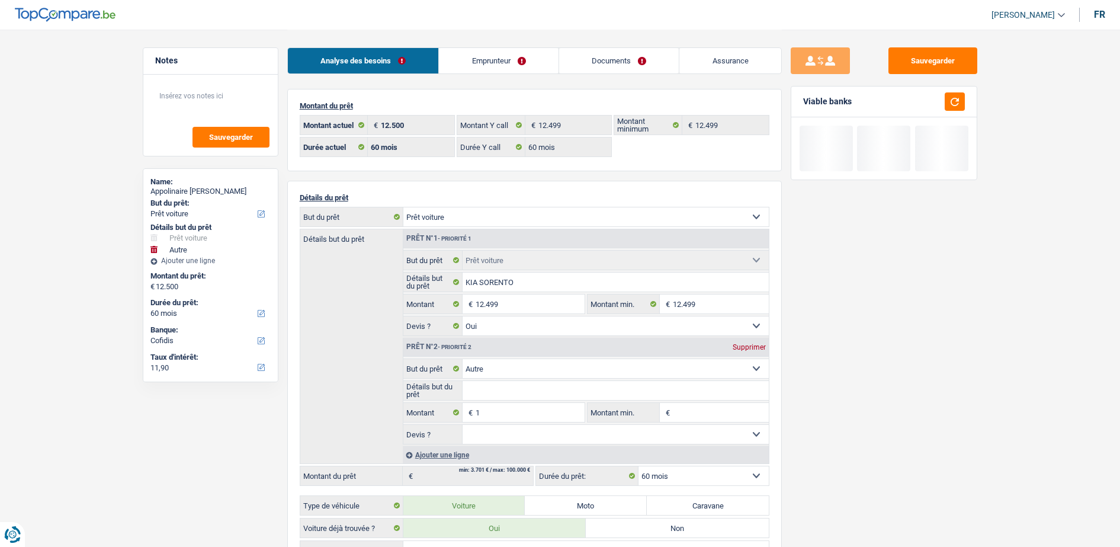
select select "60"
select select "car"
select select "yes"
select select "other"
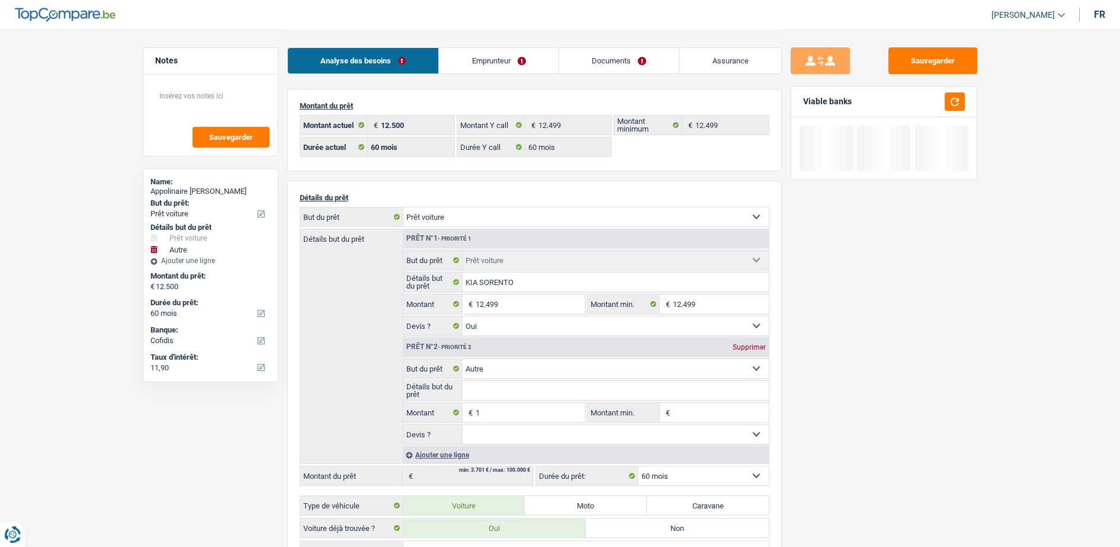
select select "60"
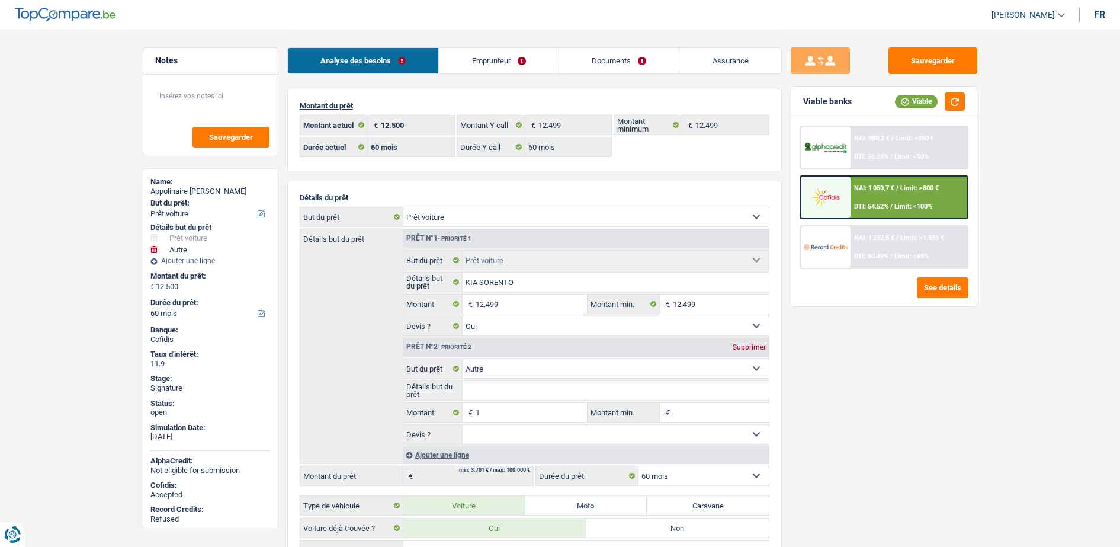
click at [850, 197] on div at bounding box center [826, 196] width 50 height 41
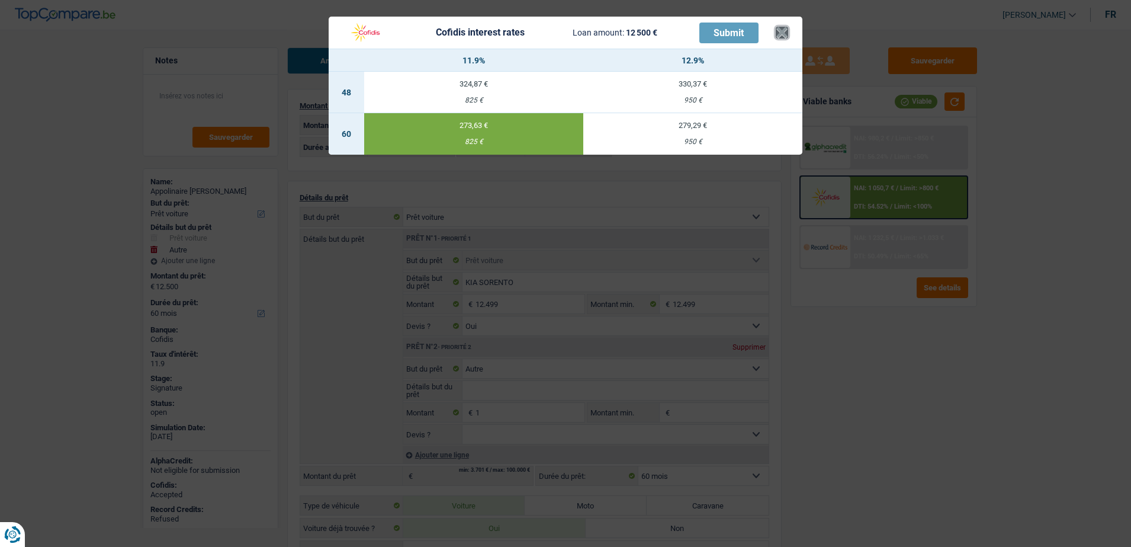
click at [779, 38] on button "×" at bounding box center [782, 33] width 12 height 12
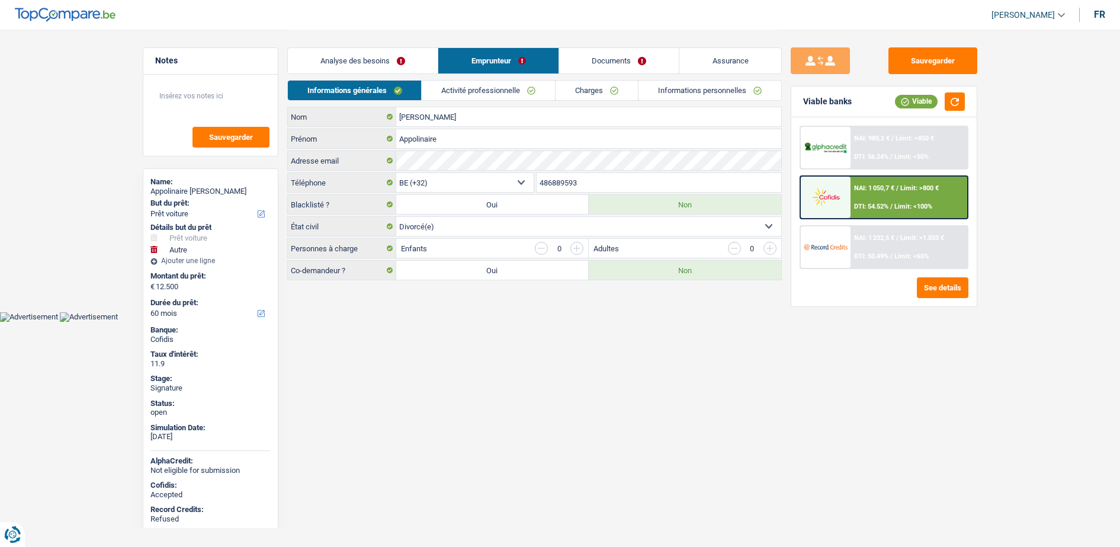
select select "car"
select select "other"
select select "60"
select select "32"
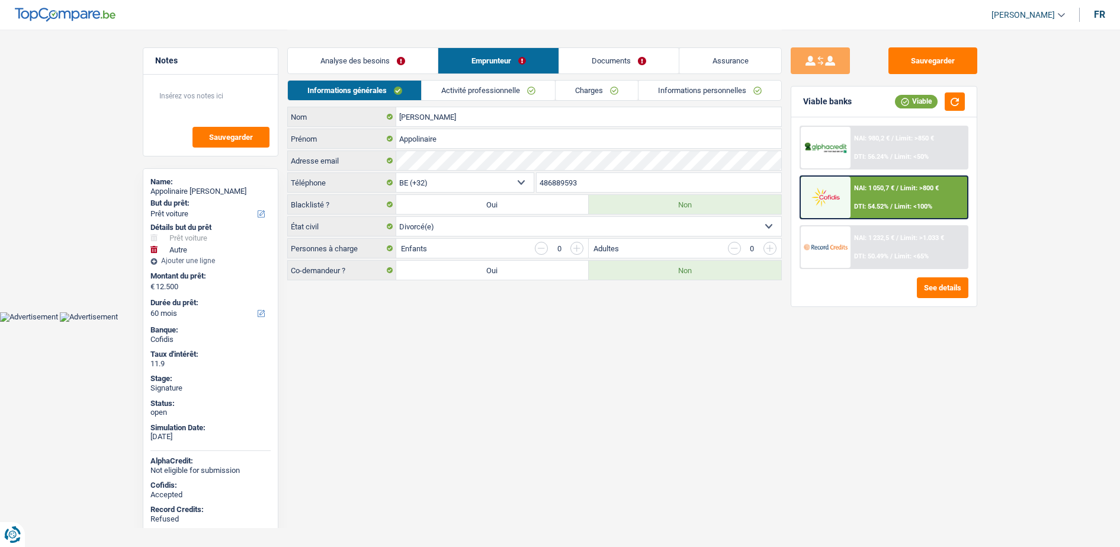
select select "divorced"
select select "privateEmployee"
select select "netSalary"
select select "mealVouchers"
select select "BE"
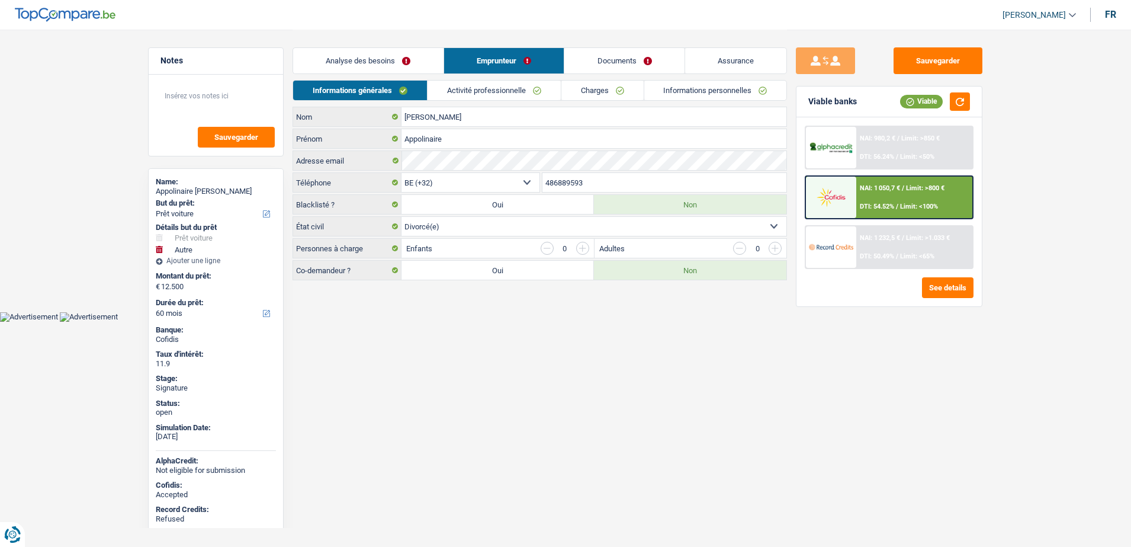
click at [660, 86] on link "Informations personnelles" at bounding box center [715, 91] width 143 height 20
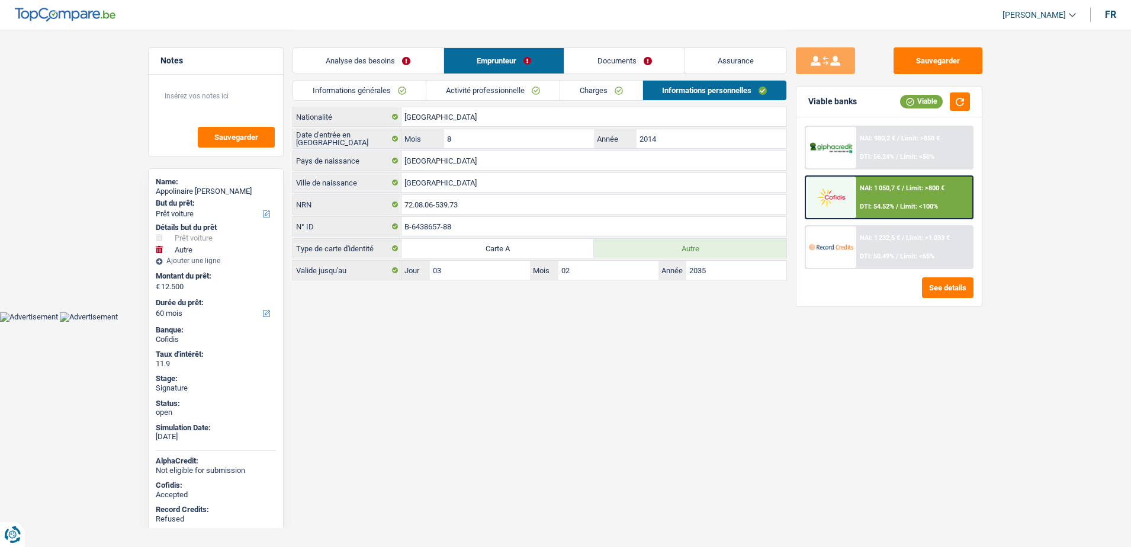
click at [584, 89] on link "Charges" at bounding box center [601, 91] width 82 height 20
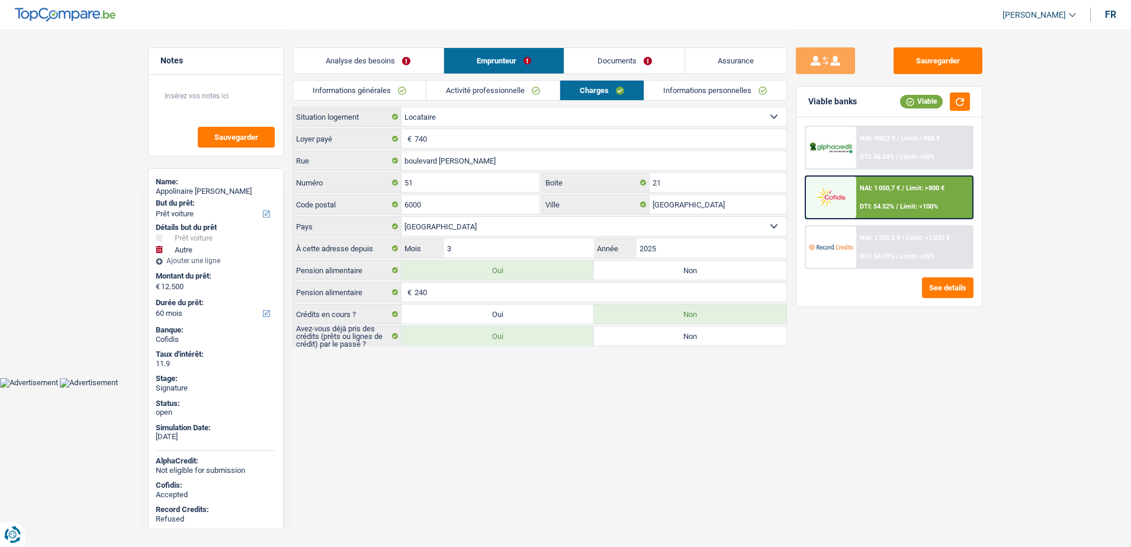
click at [516, 90] on link "Activité professionnelle" at bounding box center [492, 91] width 133 height 20
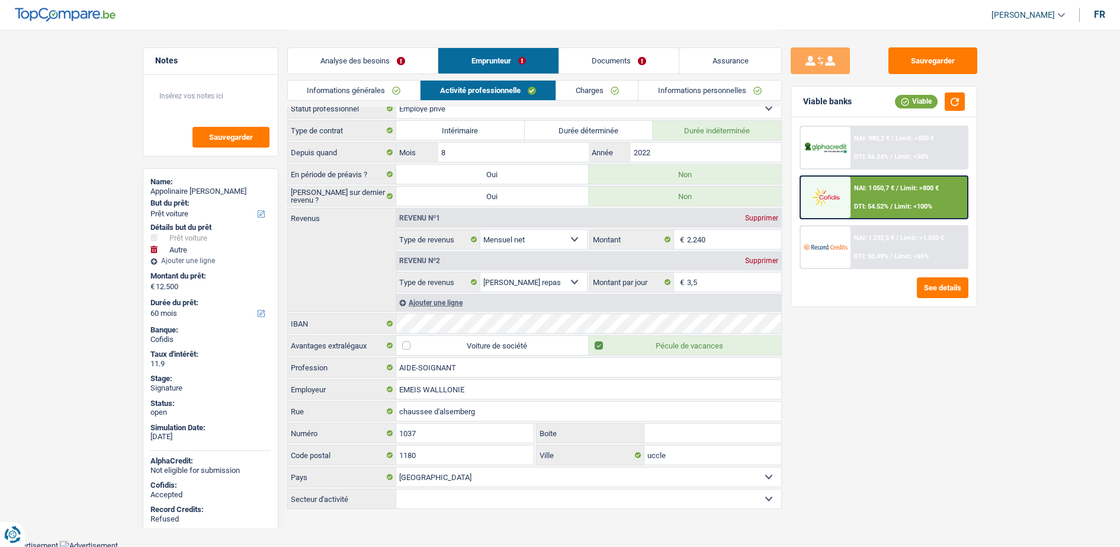
scroll to position [11, 0]
click at [599, 82] on link "Charges" at bounding box center [597, 91] width 82 height 20
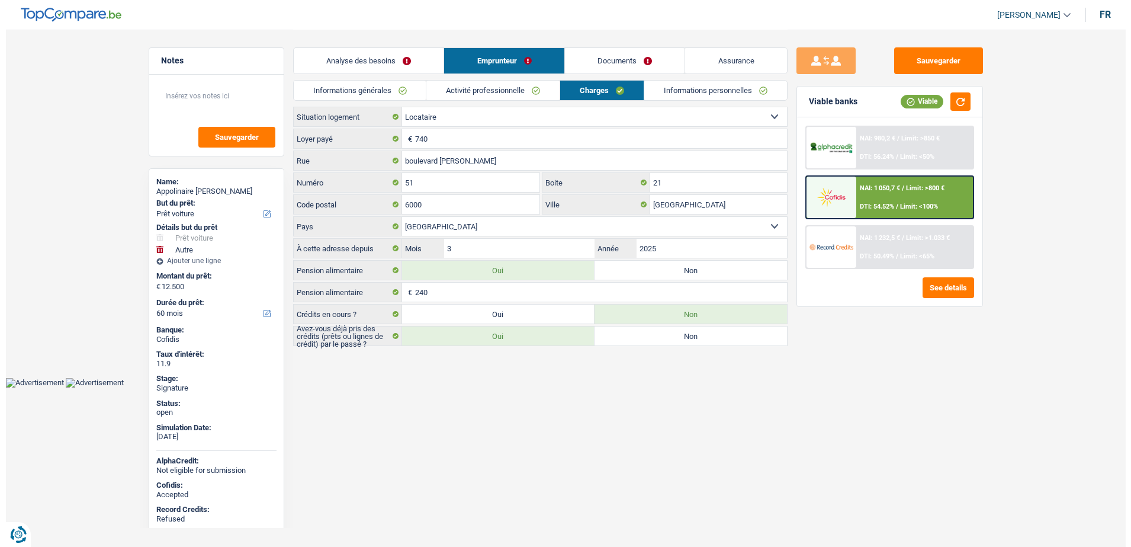
scroll to position [0, 0]
